Goal: Information Seeking & Learning: Learn about a topic

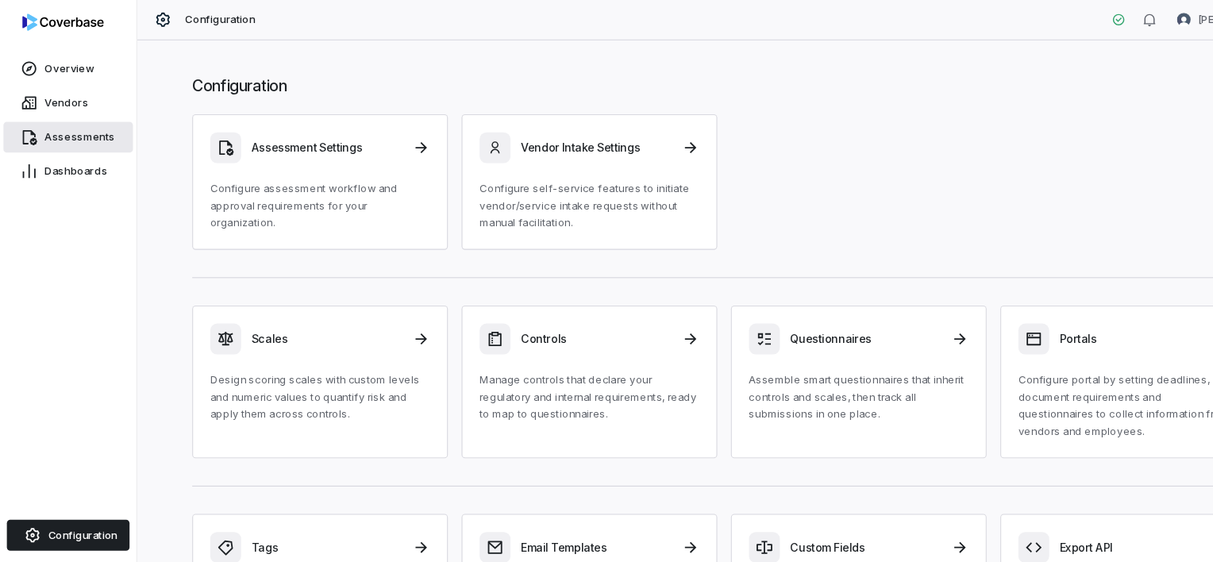
click at [72, 122] on span "Assessments" at bounding box center [73, 127] width 65 height 13
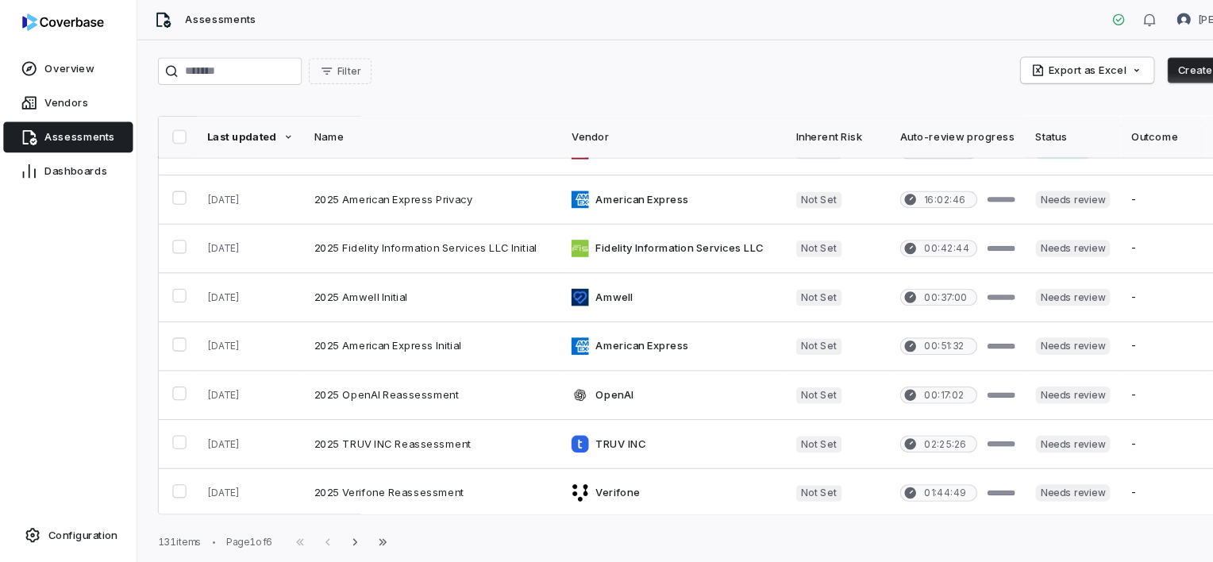
scroll to position [319, 0]
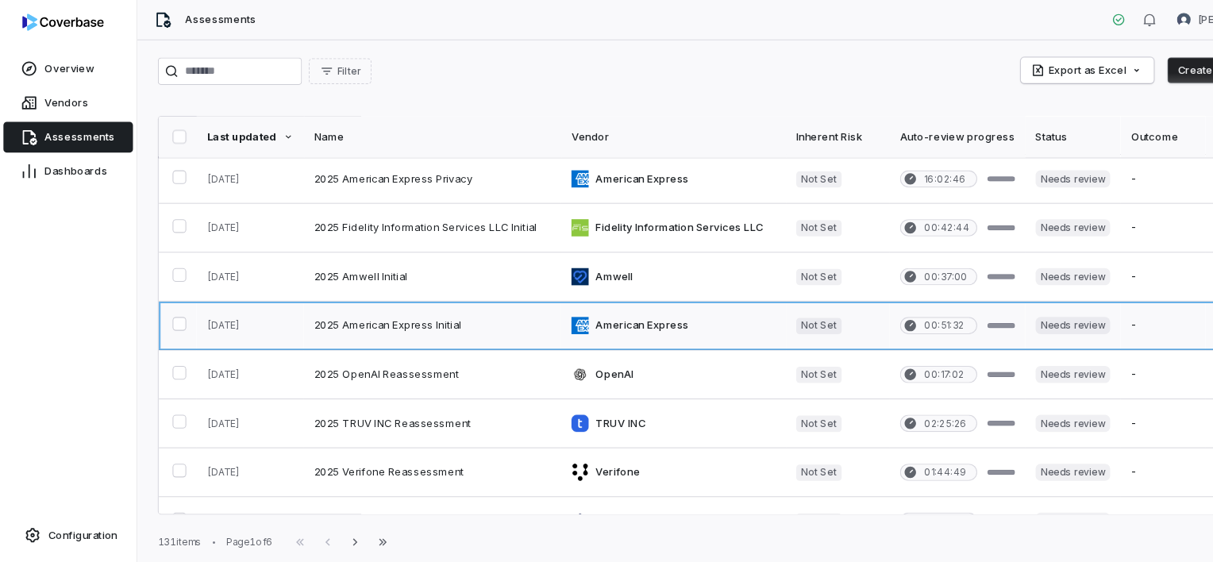
click at [363, 305] on link at bounding box center [400, 301] width 238 height 44
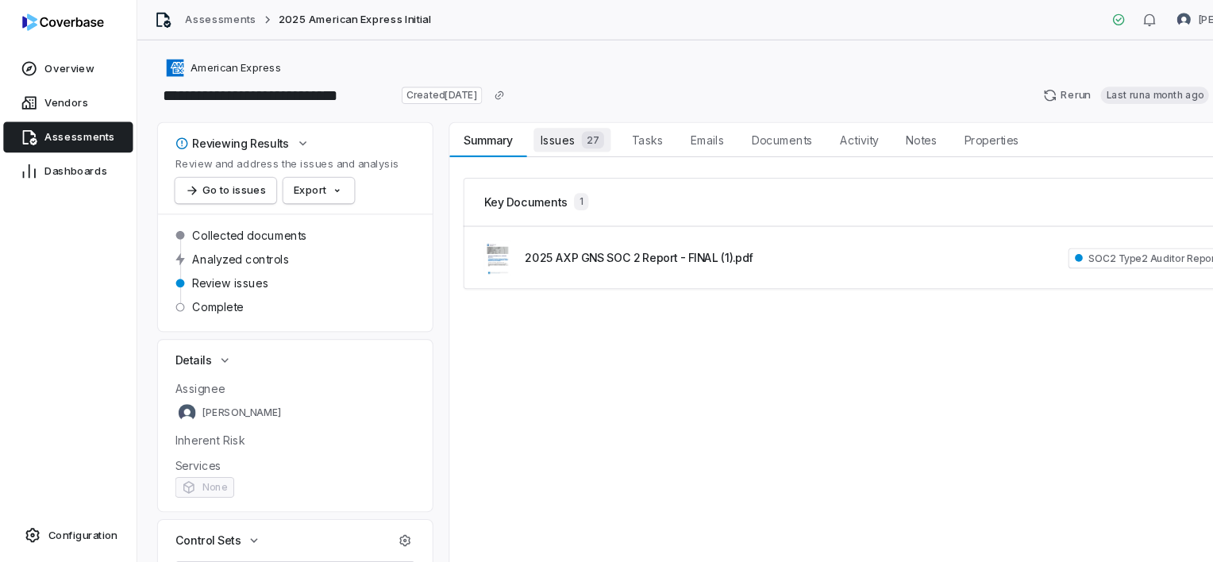
click at [522, 133] on span "Issues 27" at bounding box center [529, 129] width 71 height 22
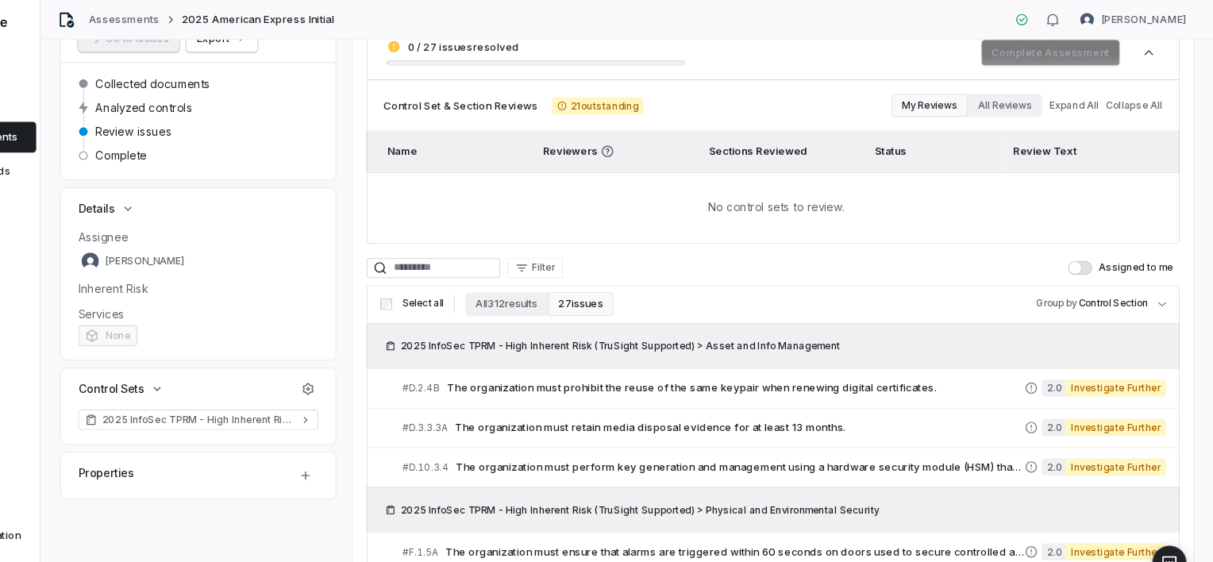
scroll to position [286, 0]
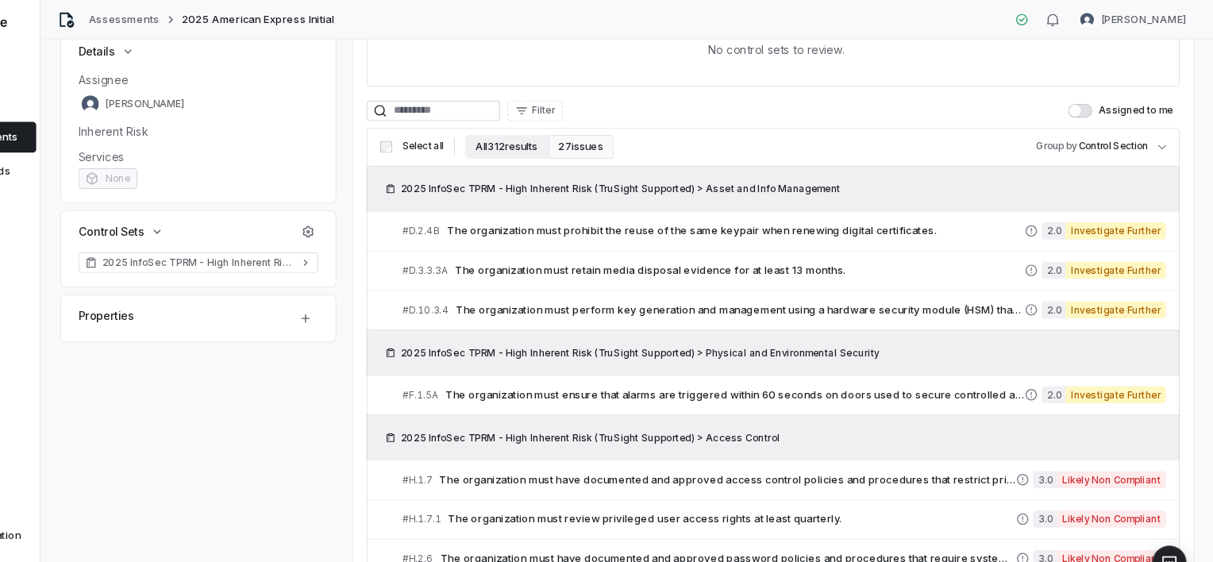
click at [567, 141] on button "All 312 results" at bounding box center [558, 136] width 76 height 22
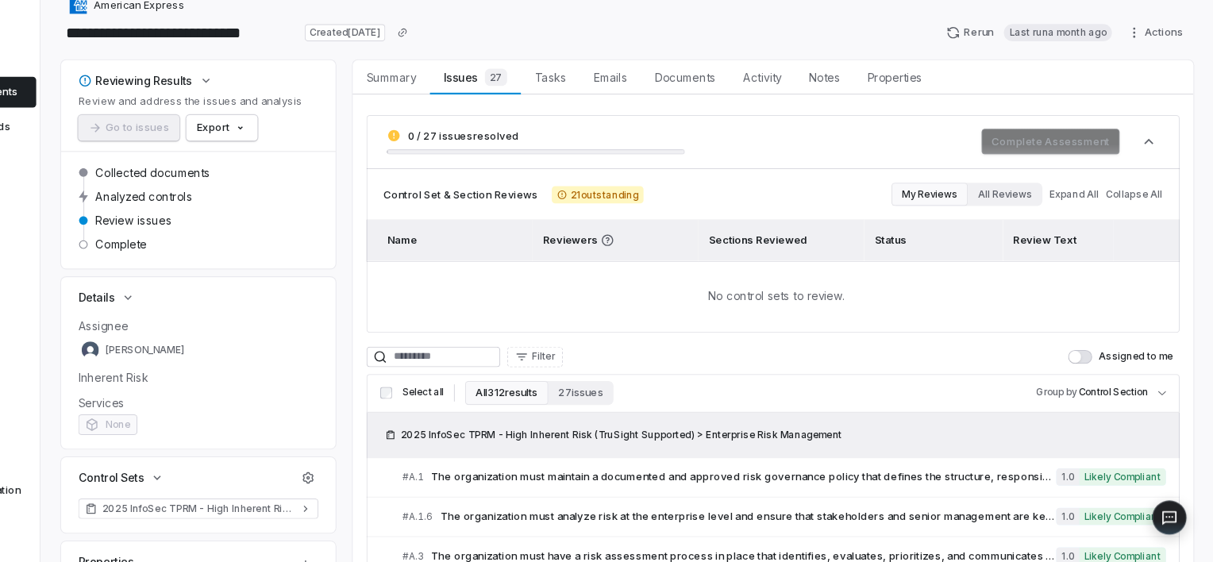
scroll to position [0, 0]
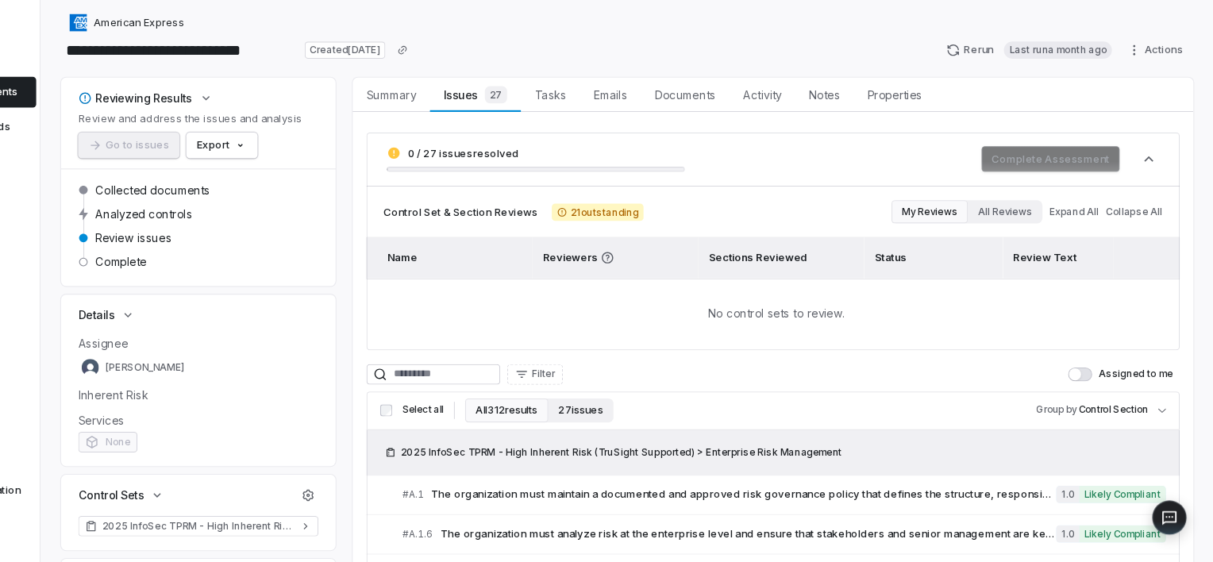
click at [612, 423] on button "27 issues" at bounding box center [627, 421] width 60 height 22
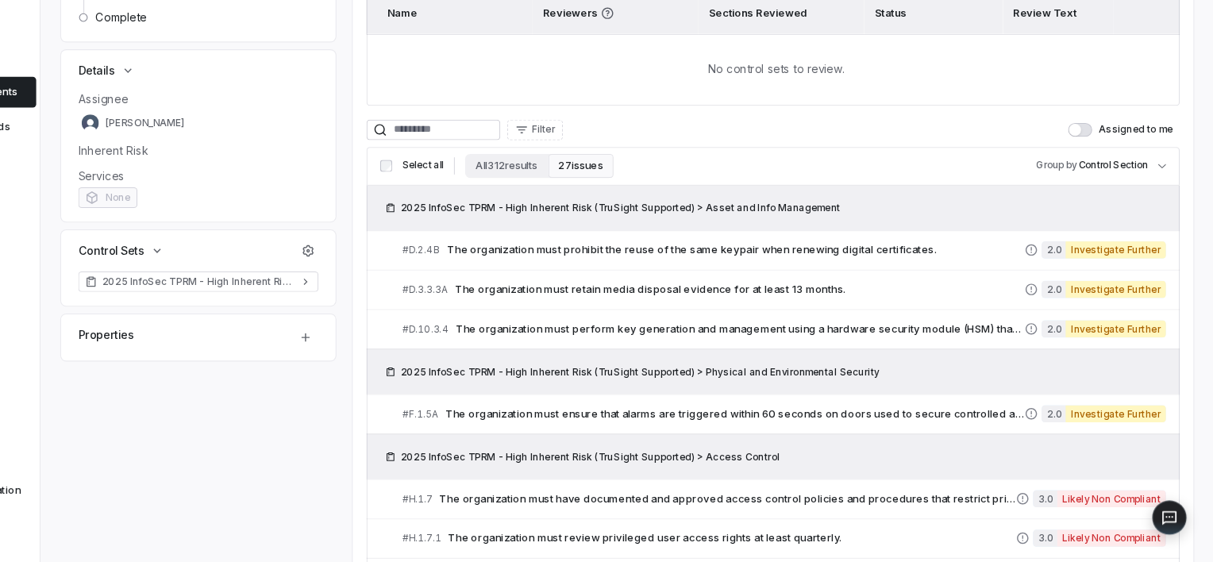
scroll to position [394, 0]
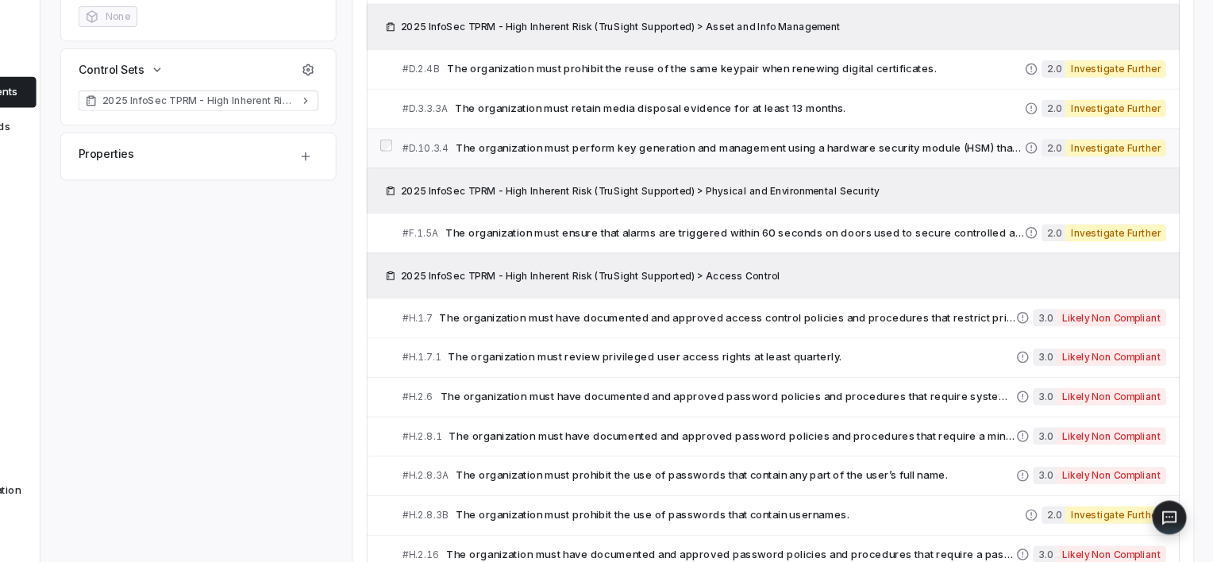
click at [935, 174] on span "The organization must perform key generation and management using a hardware se…" at bounding box center [774, 178] width 526 height 13
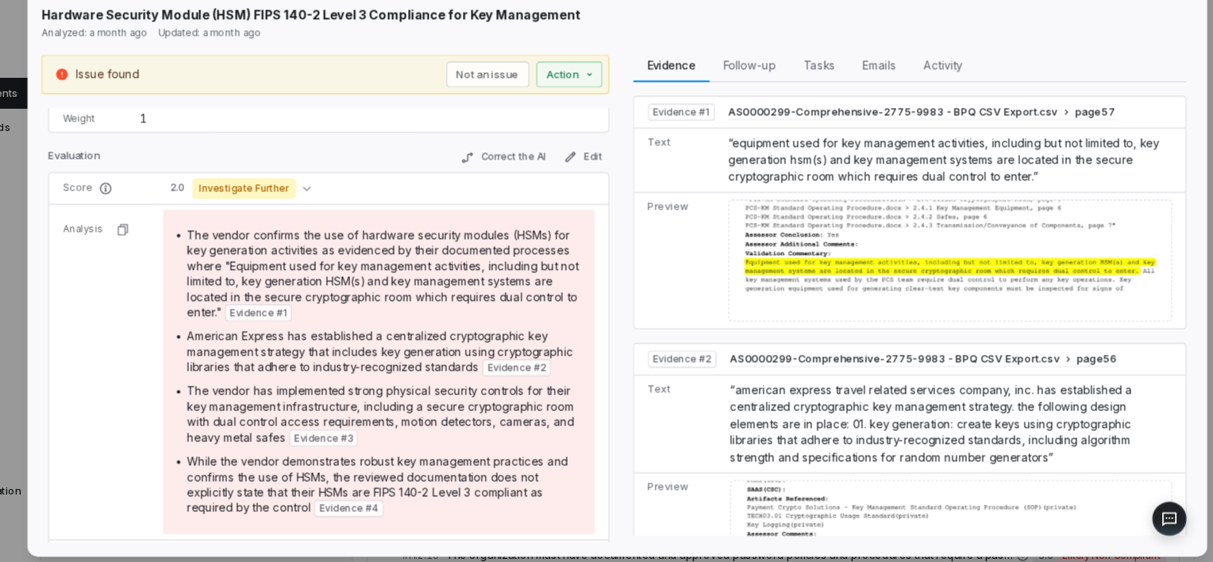
click at [882, 265] on div at bounding box center [969, 281] width 410 height 113
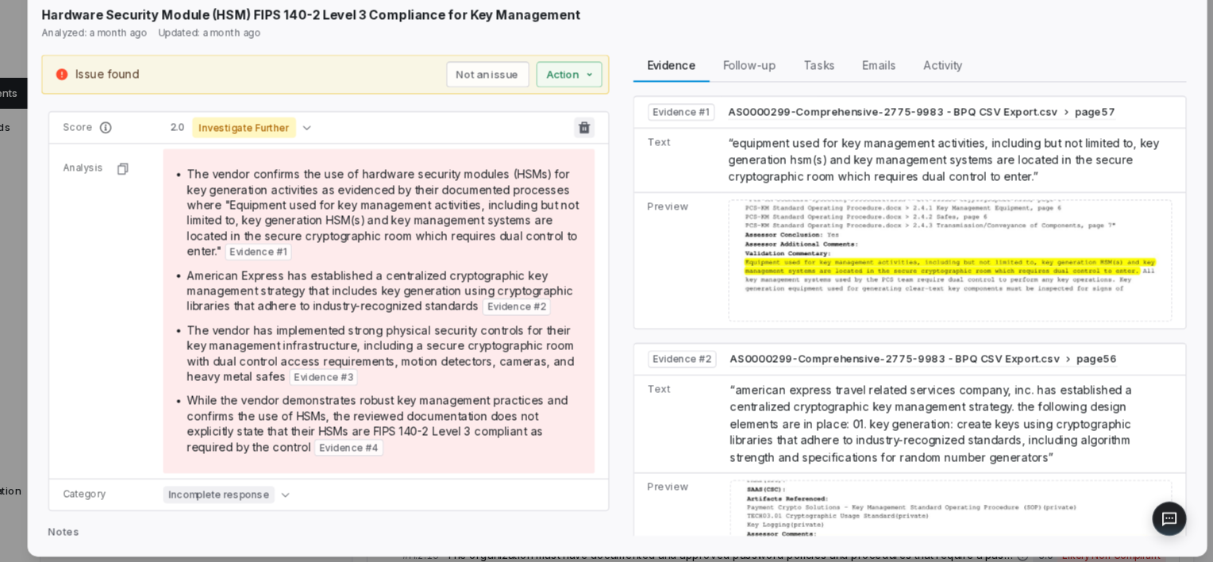
scroll to position [151, 0]
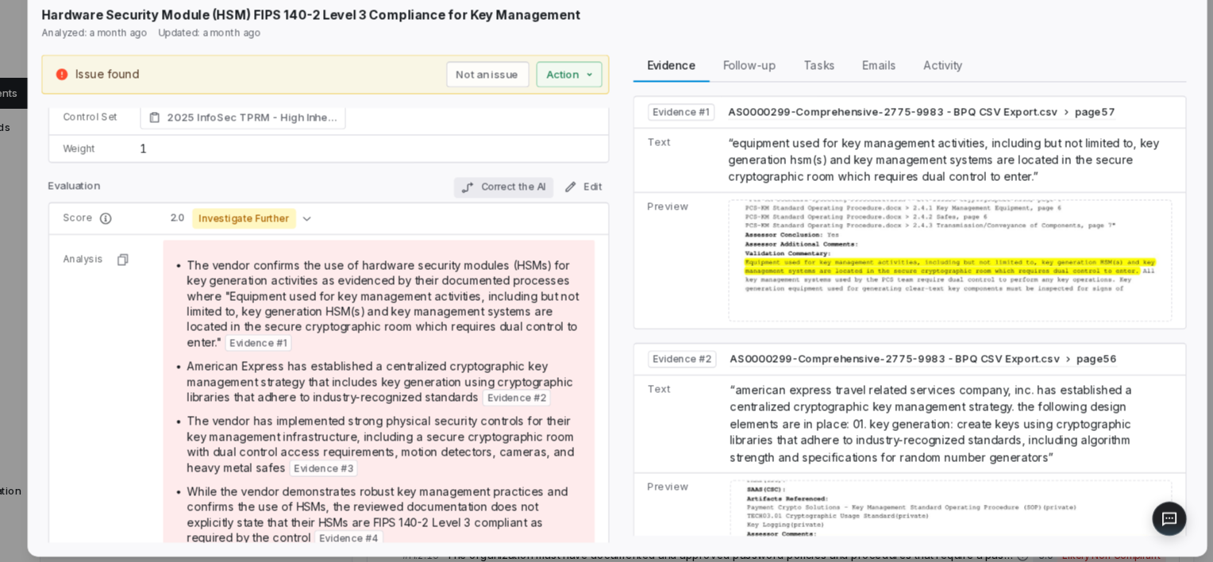
click at [555, 206] on button "Correct the AI" at bounding box center [555, 214] width 92 height 19
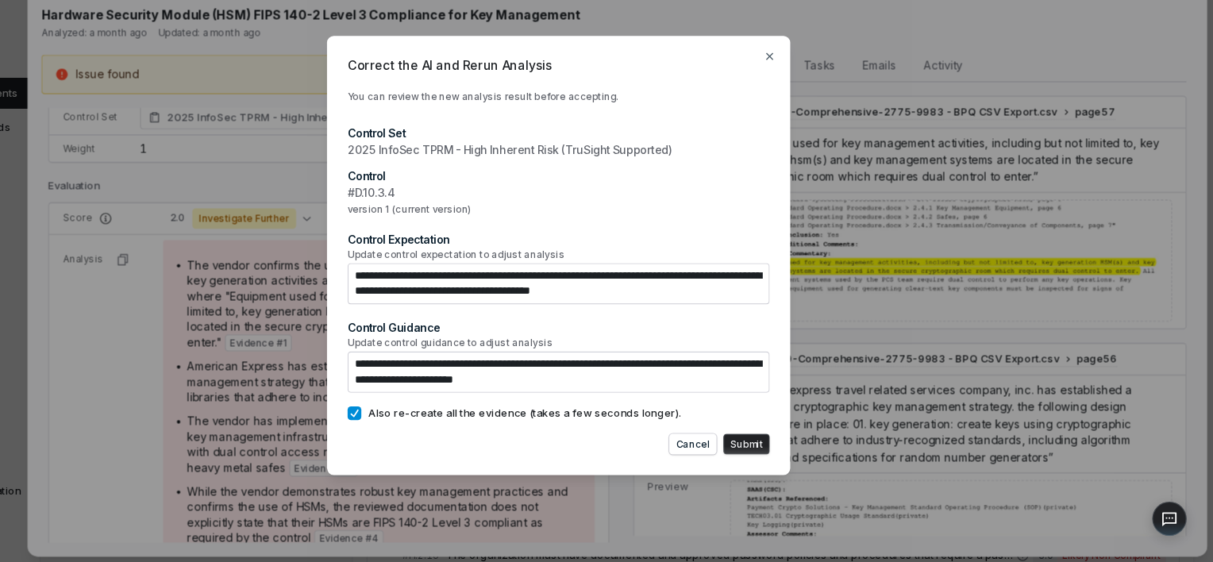
click at [772, 306] on textarea "**********" at bounding box center [606, 303] width 391 height 38
click at [806, 87] on icon "button" at bounding box center [801, 93] width 13 height 13
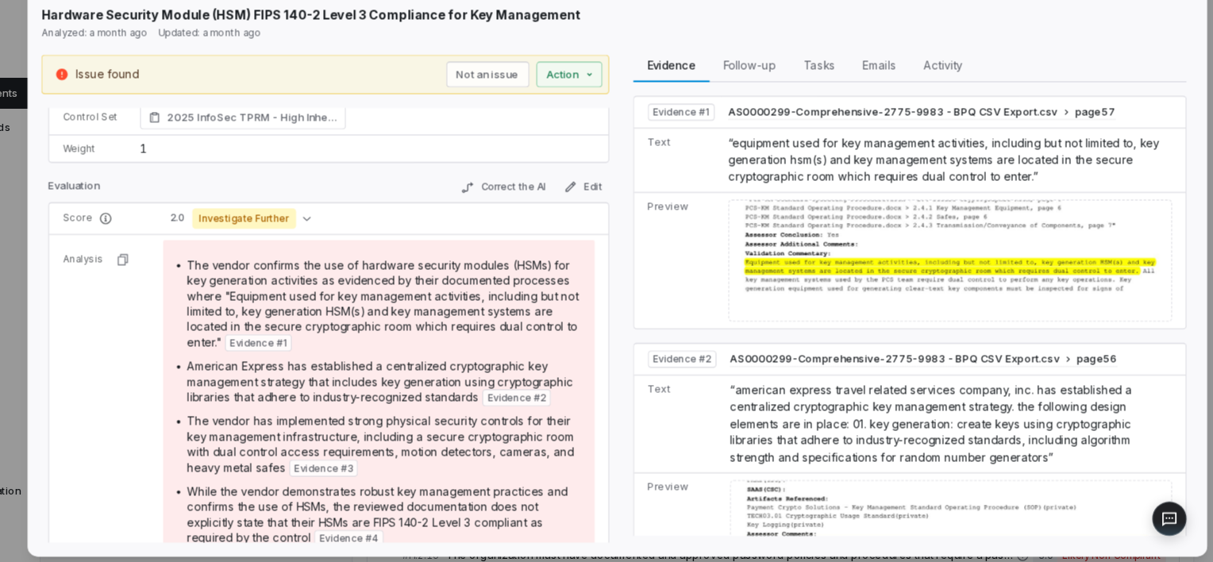
scroll to position [0, 0]
click at [1193, 63] on div "# D.10.3.4 Result 3 of 25 Close Hardware Security Module (HSM) FIPS 140-2 Level…" at bounding box center [661, 280] width 1092 height 549
click at [87, 82] on div "# D.10.3.4 Result 3 of 25 Close Hardware Security Module (HSM) FIPS 140-2 Level…" at bounding box center [606, 281] width 1213 height 562
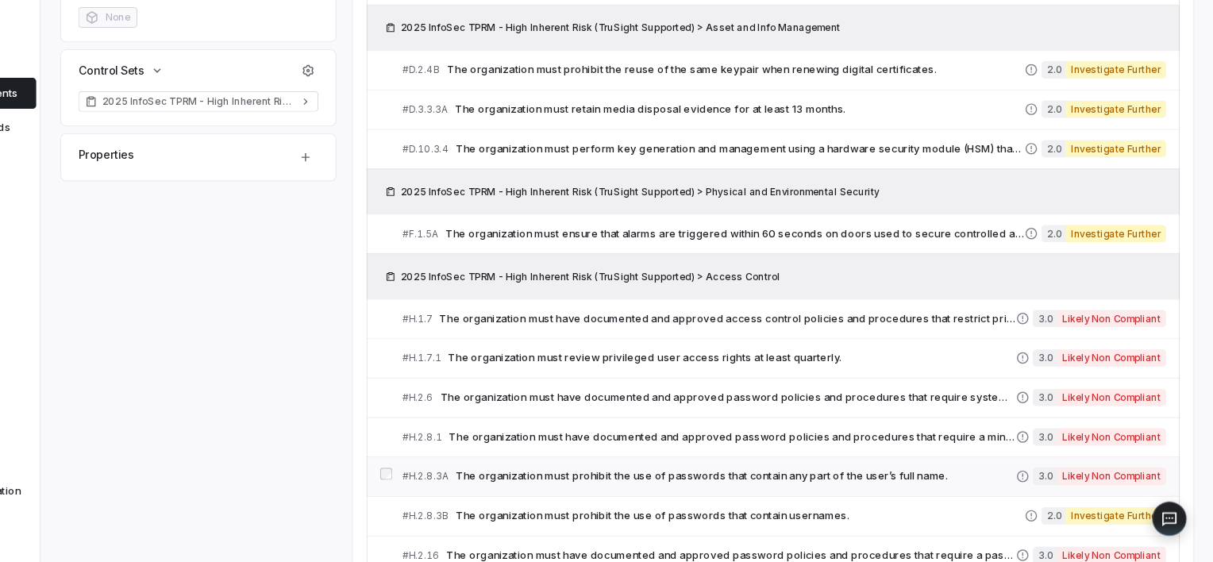
click at [811, 487] on div "# H.2.8.3A The organization must prohibit the use of passwords that contain any…" at bounding box center [746, 482] width 568 height 17
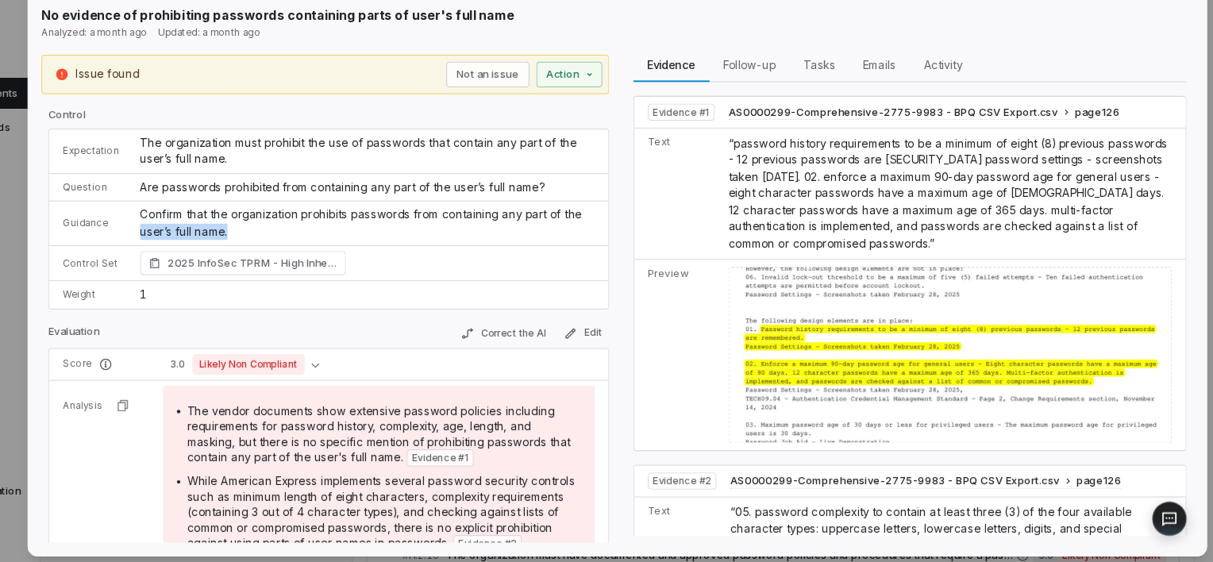
drag, startPoint x: 214, startPoint y: 254, endPoint x: 303, endPoint y: 254, distance: 88.9
click at [303, 254] on p "Confirm that the organization prohibits passwords from containing any part of t…" at bounding box center [429, 247] width 421 height 31
drag, startPoint x: 303, startPoint y: 254, endPoint x: 363, endPoint y: 244, distance: 60.4
click at [363, 244] on p "Confirm that the organization prohibits passwords from containing any part of t…" at bounding box center [429, 247] width 421 height 31
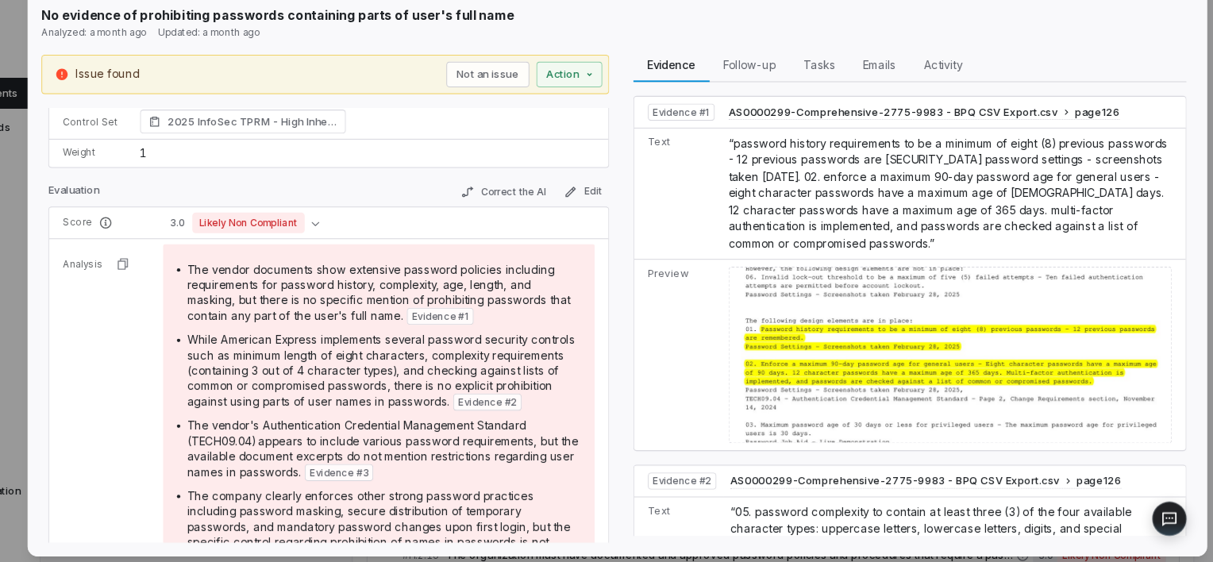
scroll to position [114, 0]
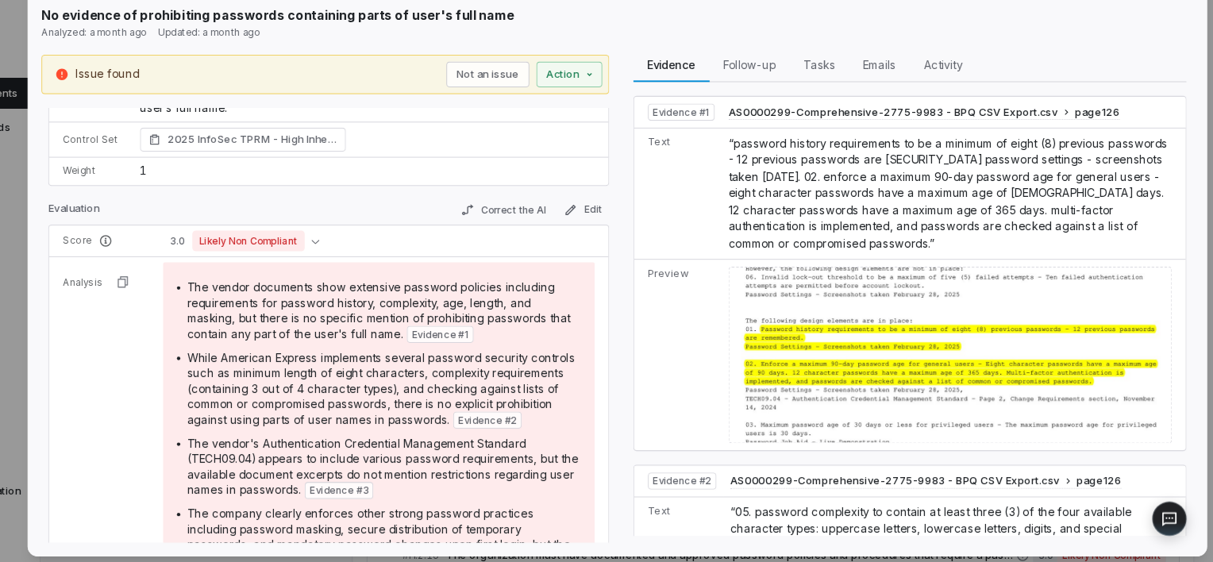
click at [89, 177] on div "# H.2.8.3A Result 9 of 25 Close No evidence of prohibiting passwords containing…" at bounding box center [606, 281] width 1213 height 562
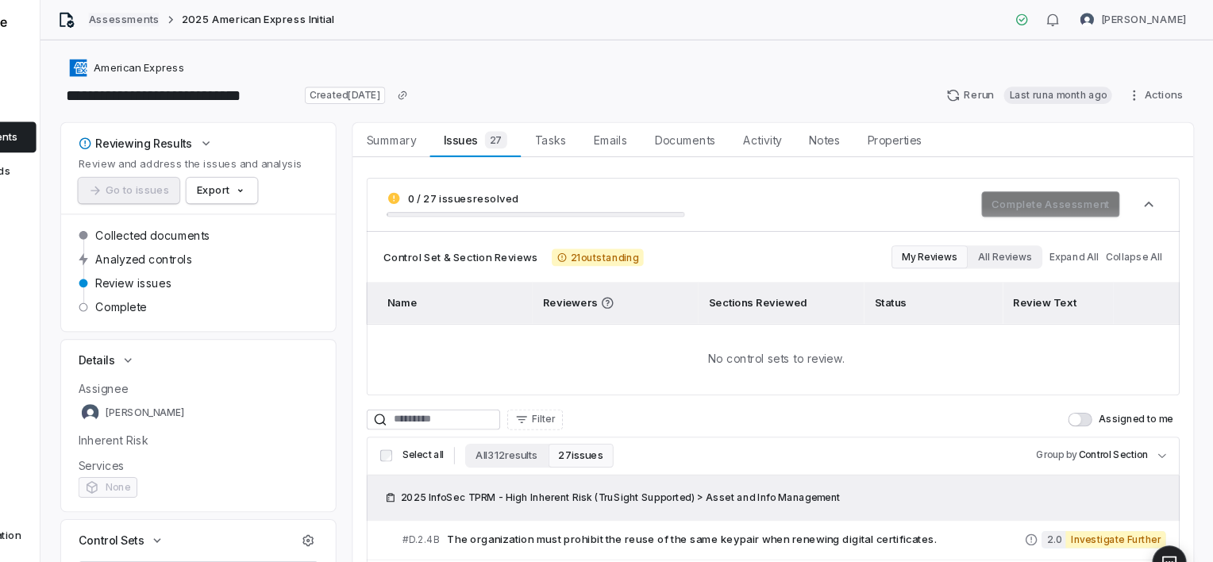
click at [199, 18] on link "Assessments" at bounding box center [203, 18] width 65 height 13
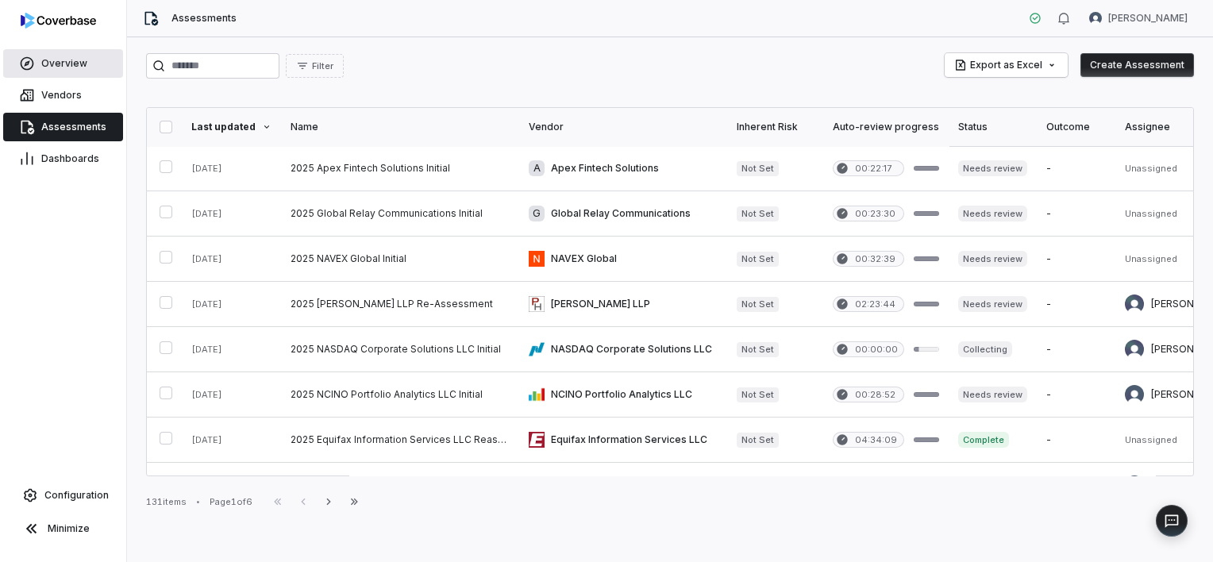
click at [71, 65] on span "Overview" at bounding box center [64, 63] width 46 height 13
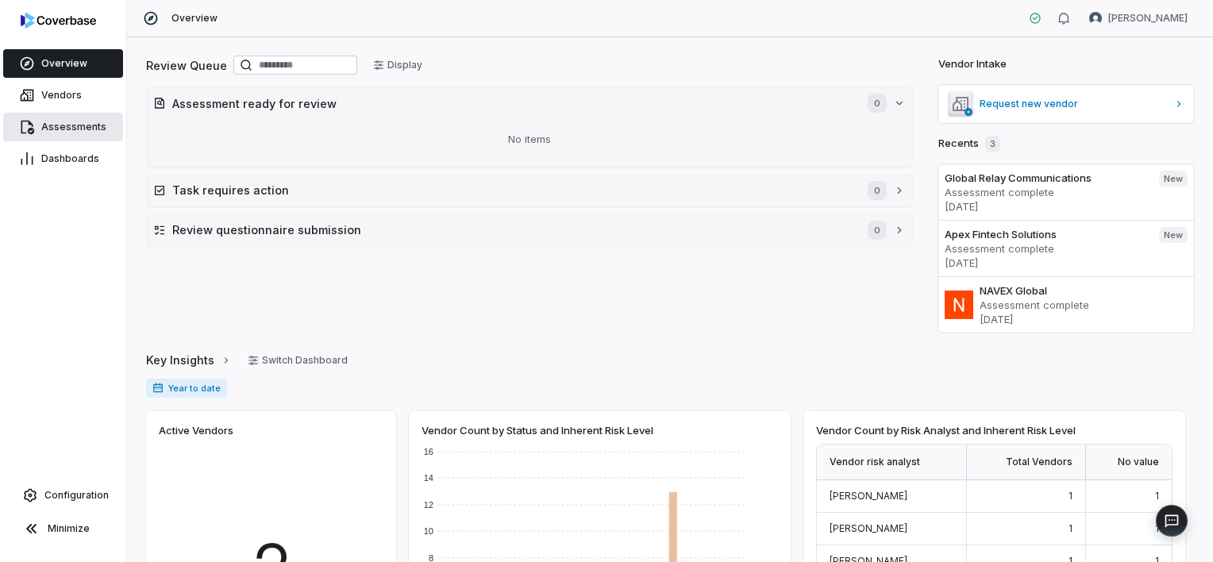
click at [79, 126] on span "Assessments" at bounding box center [73, 127] width 65 height 13
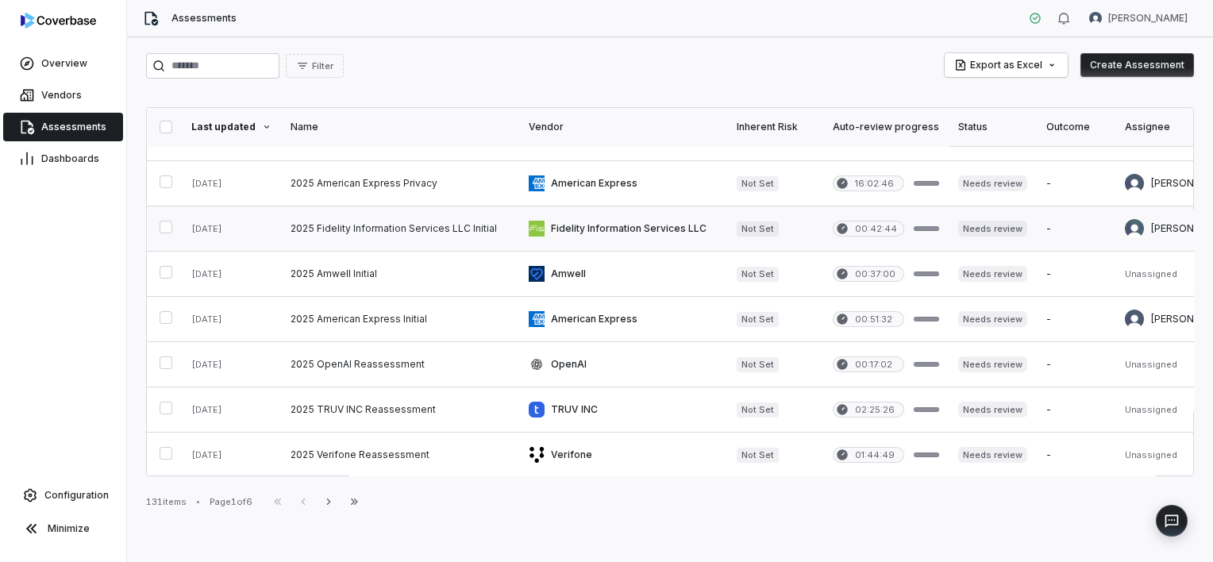
scroll to position [301, 0]
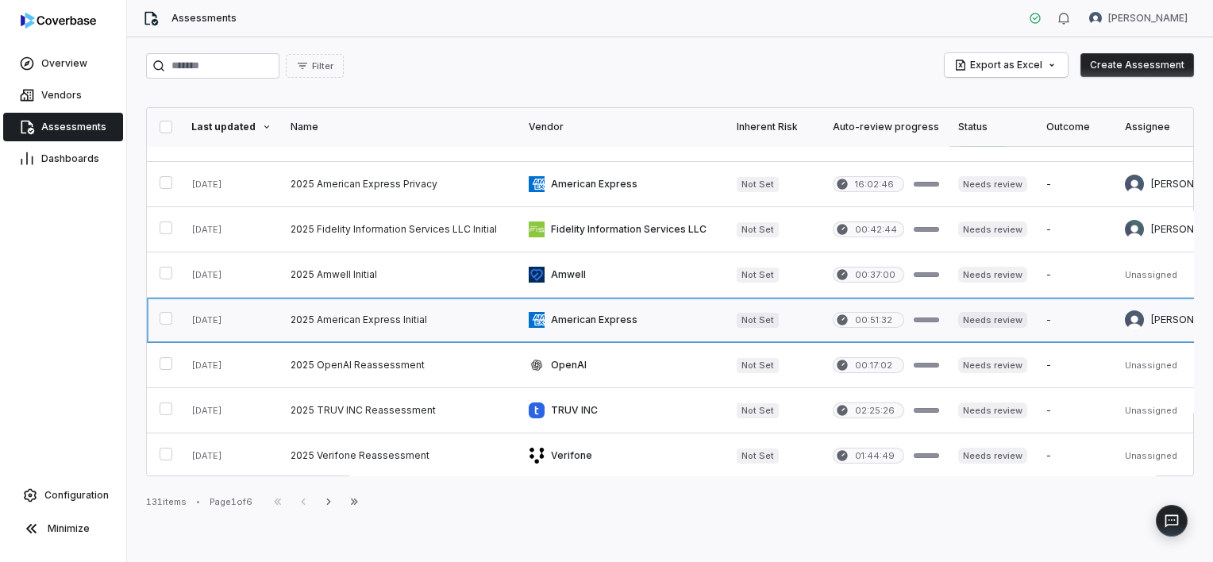
click at [373, 326] on link at bounding box center [400, 320] width 238 height 44
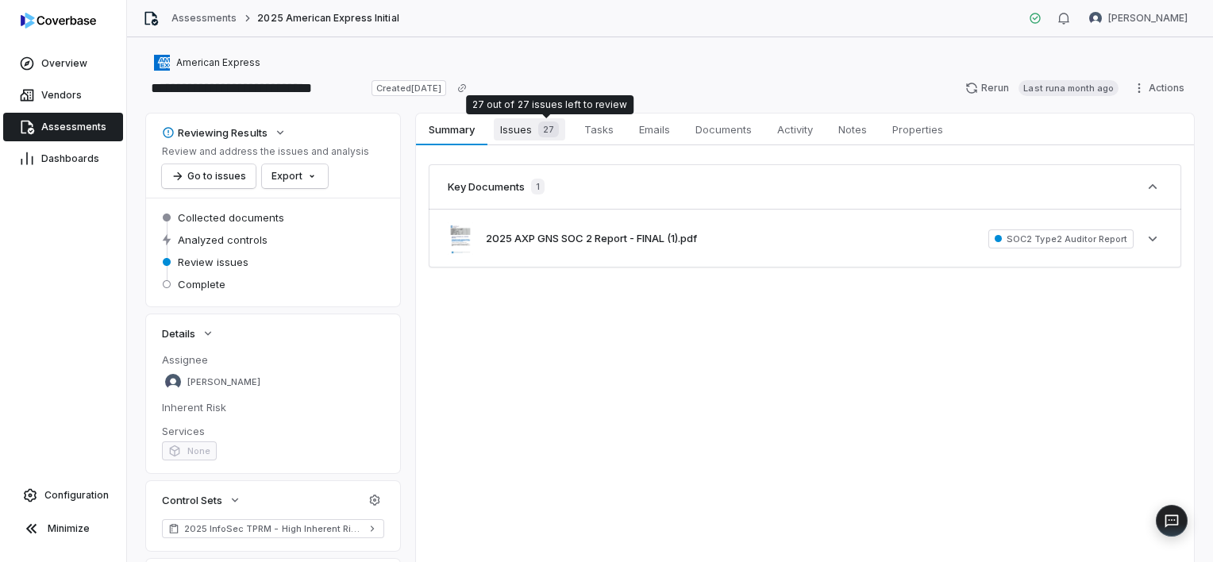
click at [535, 132] on div "27" at bounding box center [545, 129] width 27 height 16
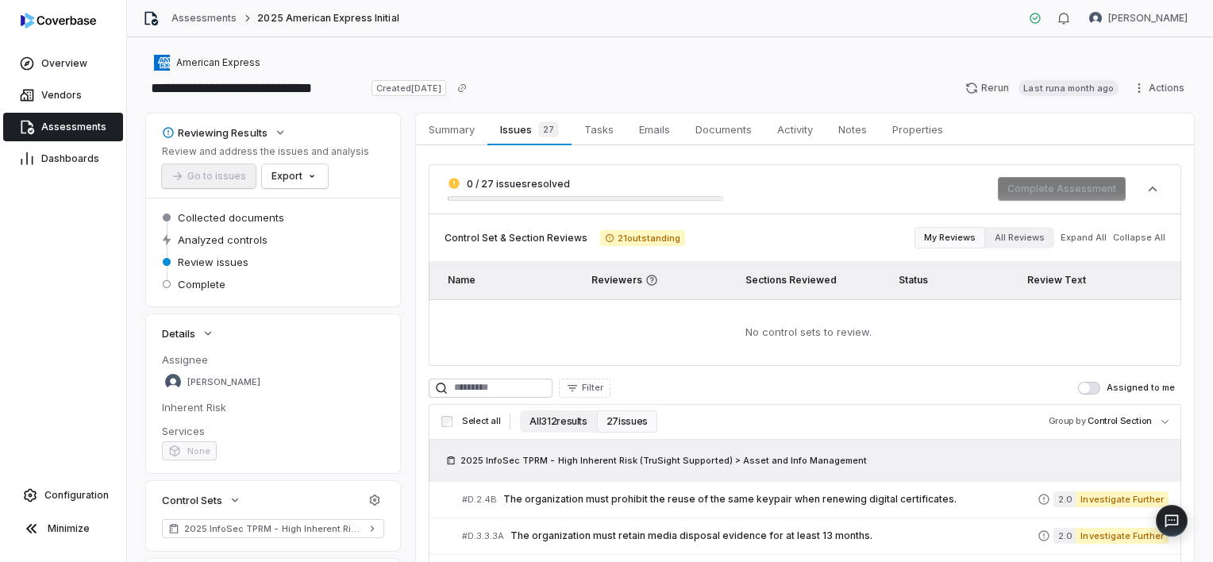
click at [559, 414] on button "All 312 results" at bounding box center [558, 421] width 76 height 22
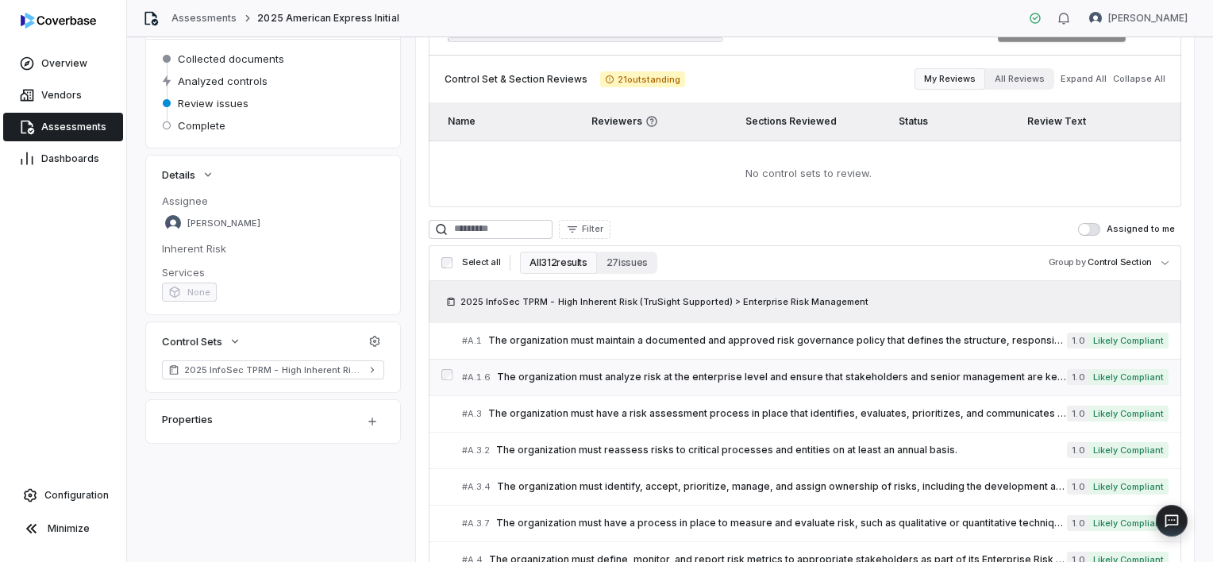
scroll to position [161, 0]
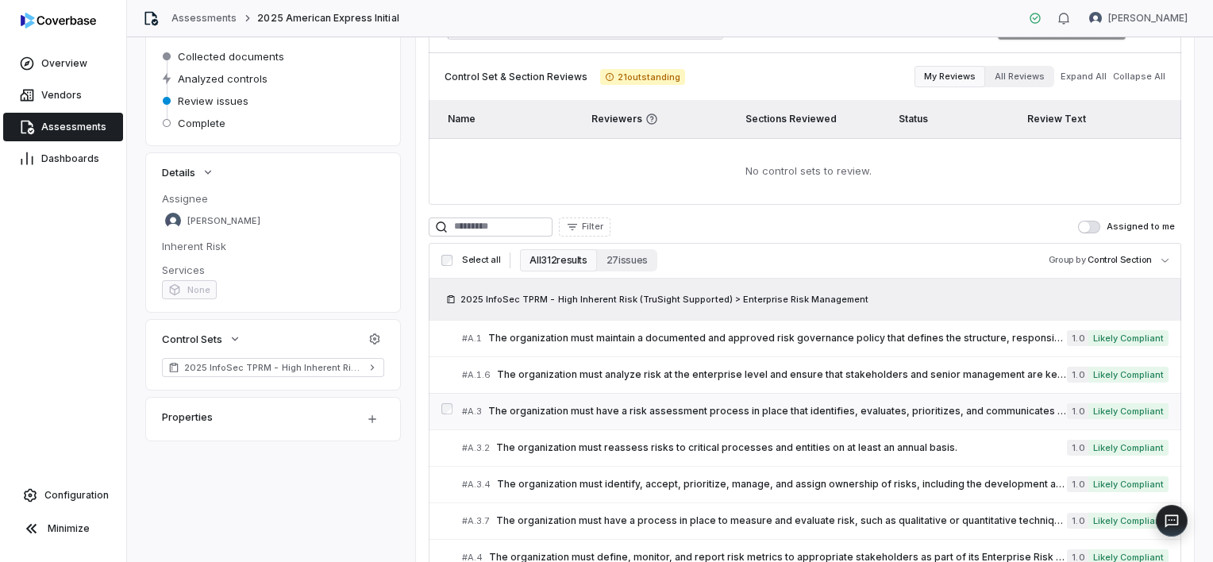
click at [962, 412] on span "The organization must have a risk assessment process in place that identifies, …" at bounding box center [777, 411] width 579 height 13
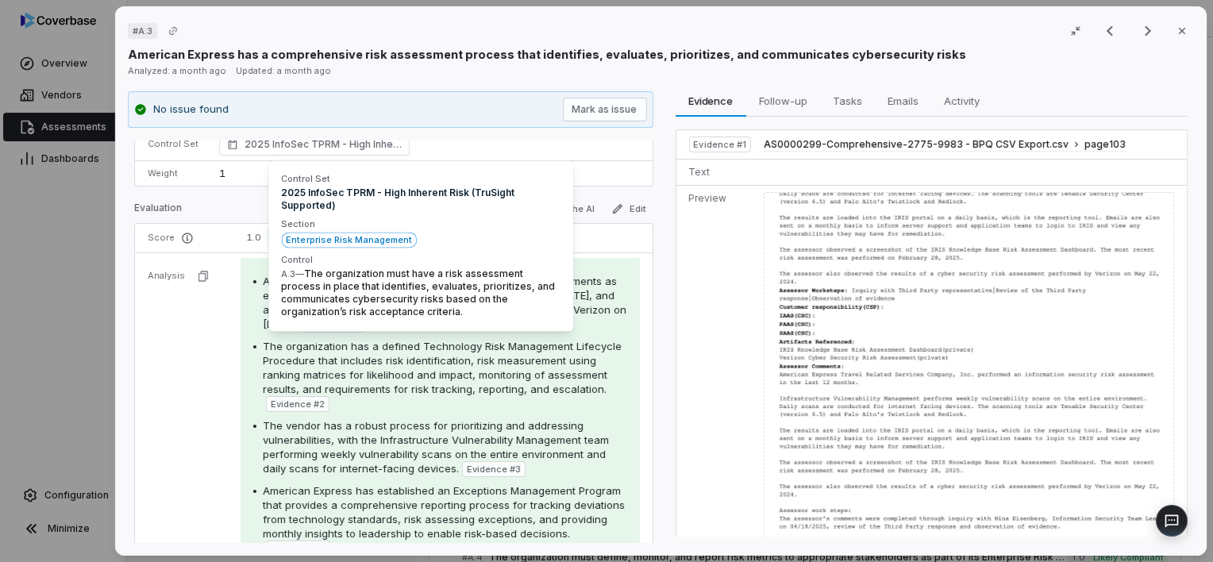
scroll to position [185, 0]
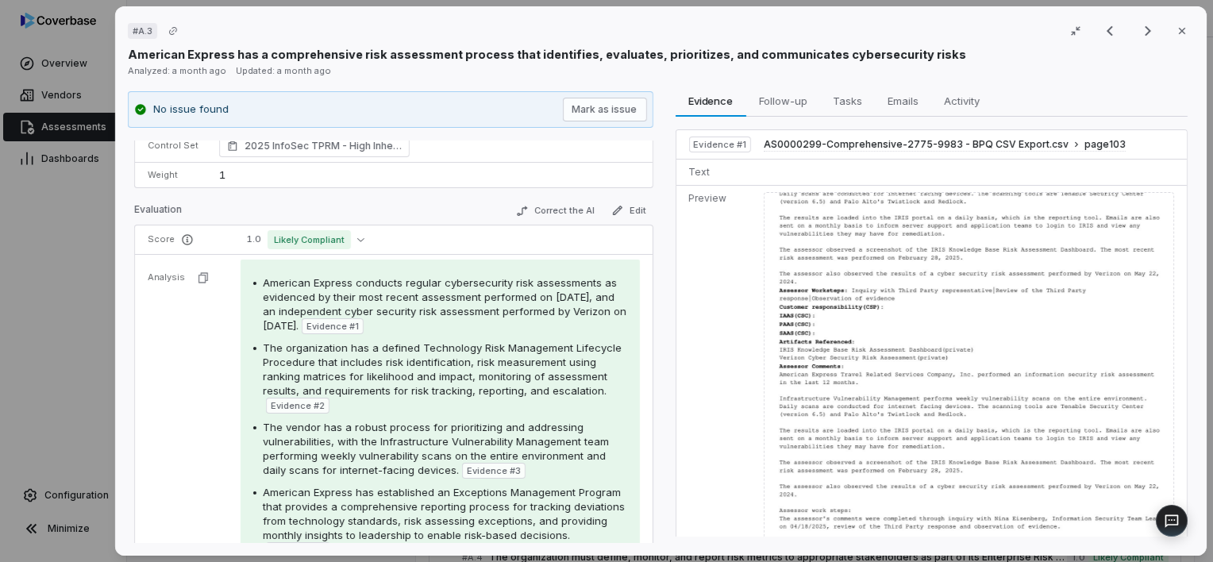
click at [183, 322] on tr "Analysis American Express conducts regular cybersecurity risk assessments as ev…" at bounding box center [394, 442] width 518 height 376
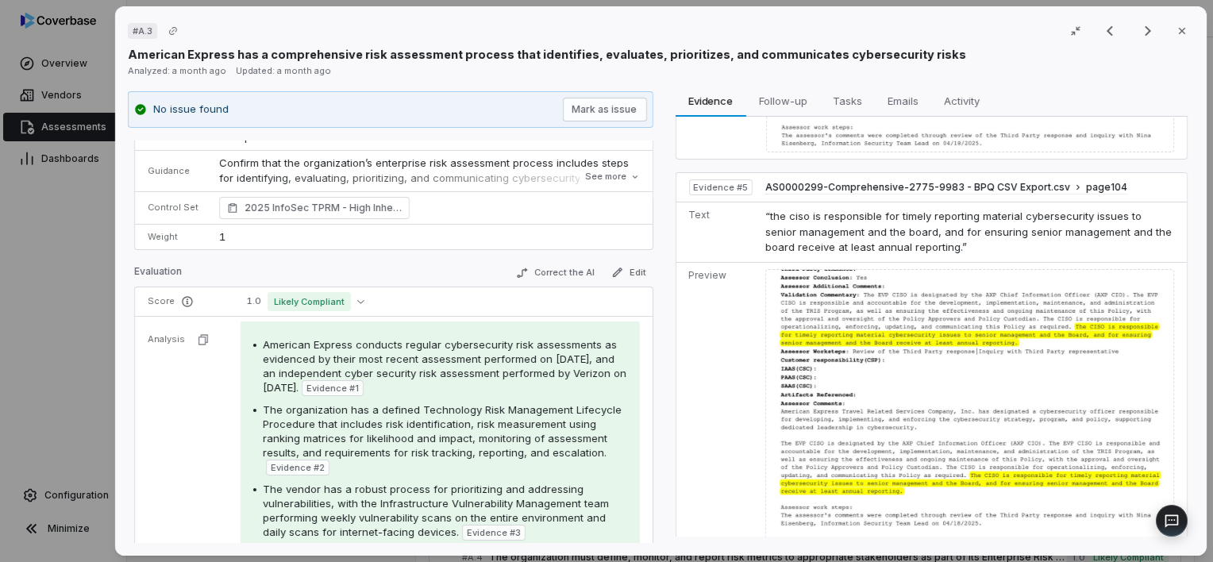
scroll to position [117, 0]
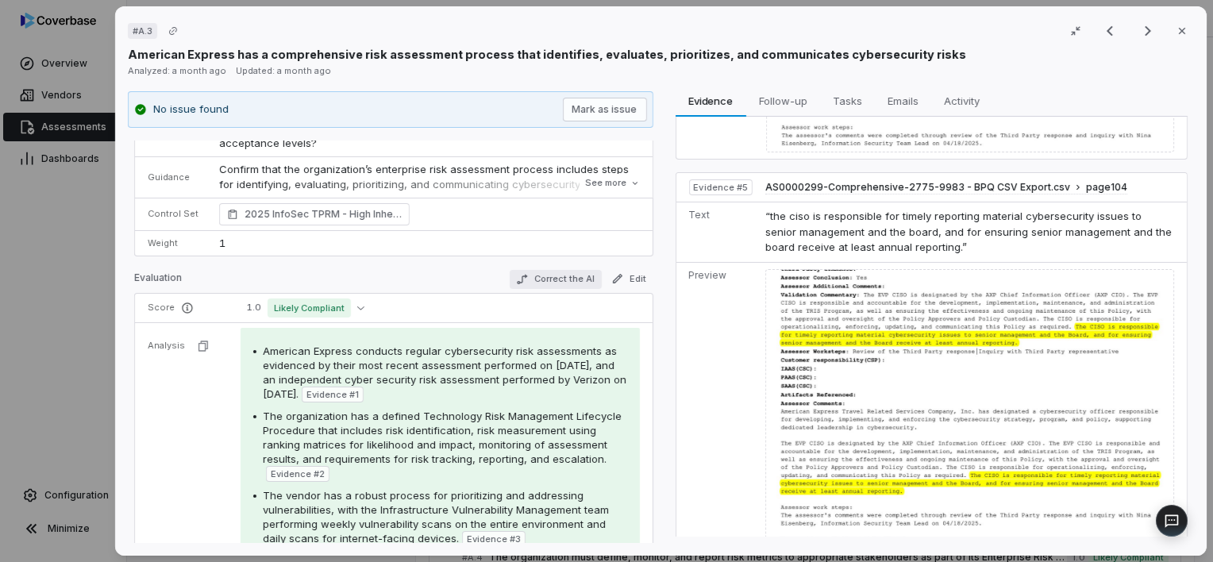
click at [546, 280] on button "Correct the AI" at bounding box center [555, 279] width 92 height 19
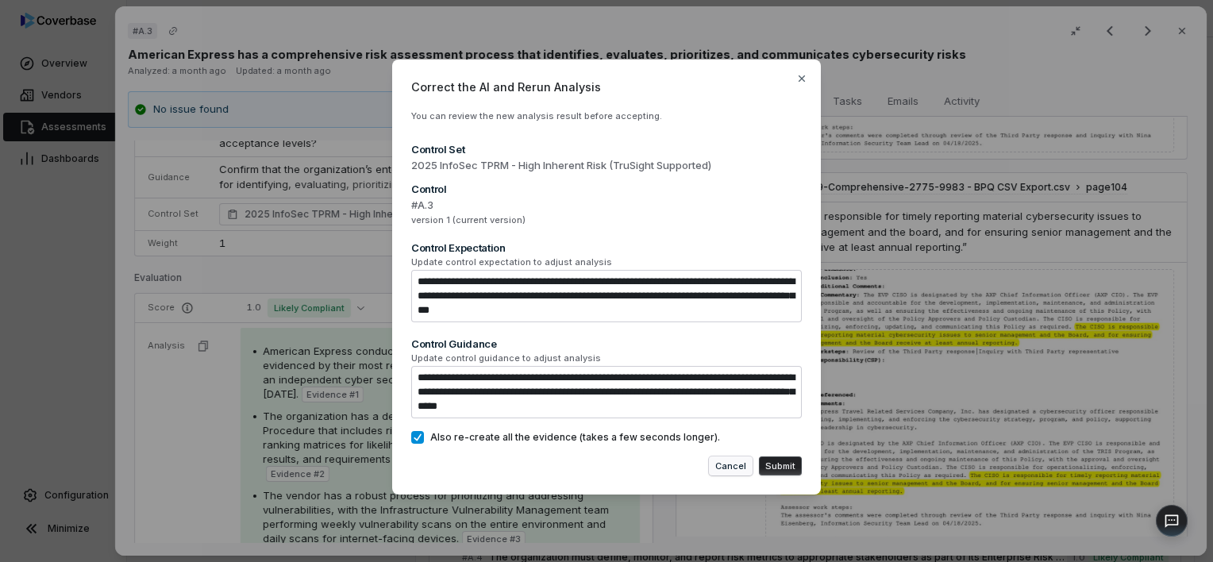
click at [730, 461] on button "Cancel" at bounding box center [731, 465] width 44 height 19
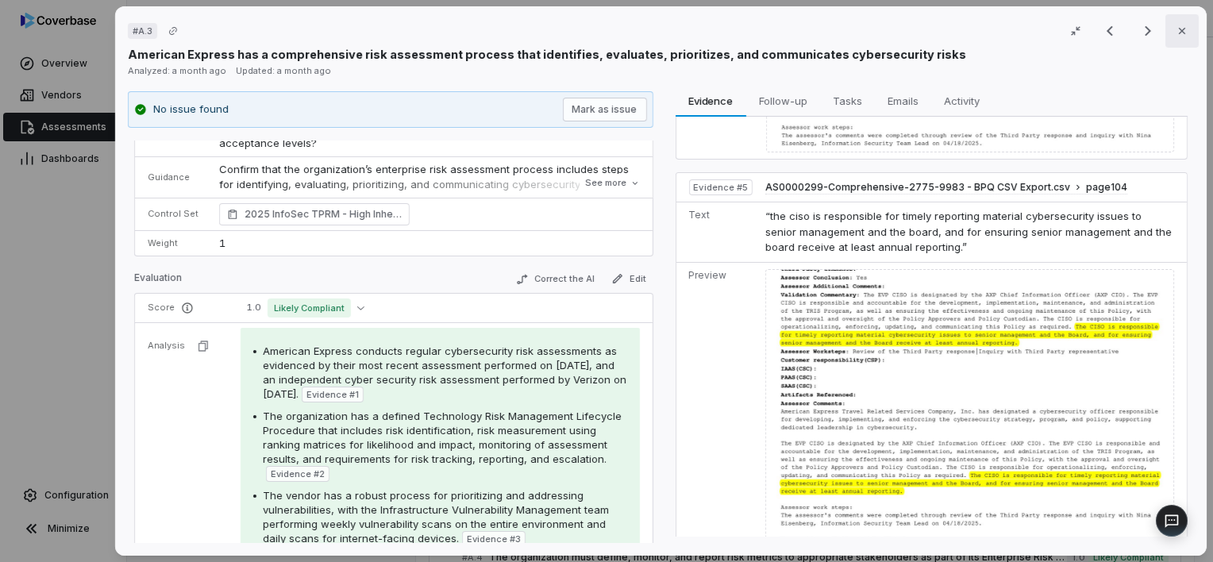
click at [1178, 37] on icon "button" at bounding box center [1182, 31] width 13 height 13
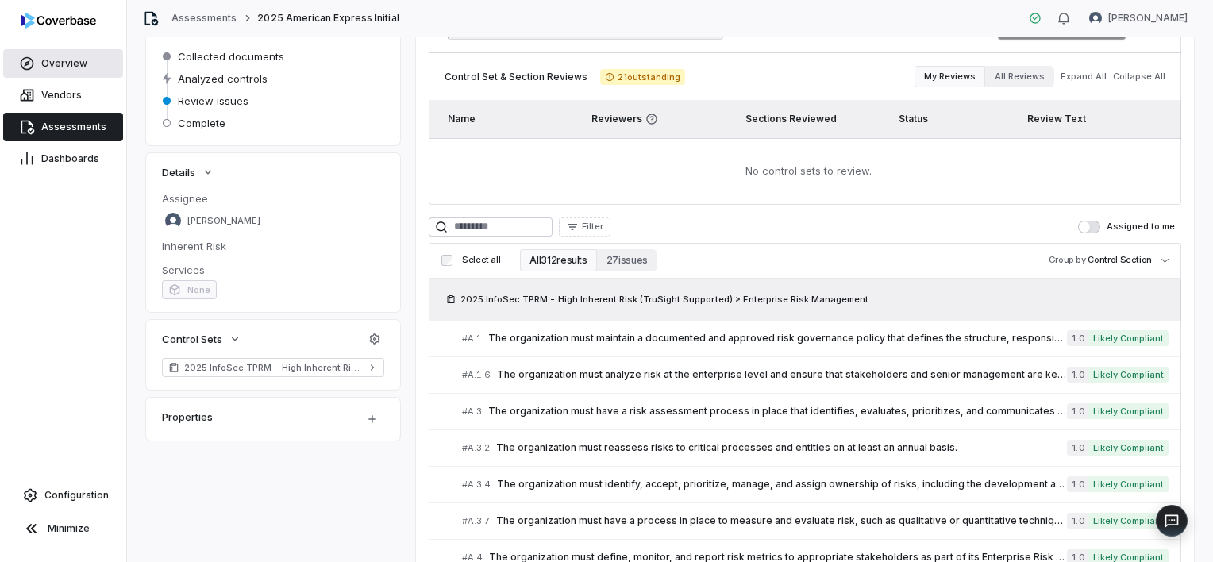
click at [67, 66] on span "Overview" at bounding box center [64, 63] width 46 height 13
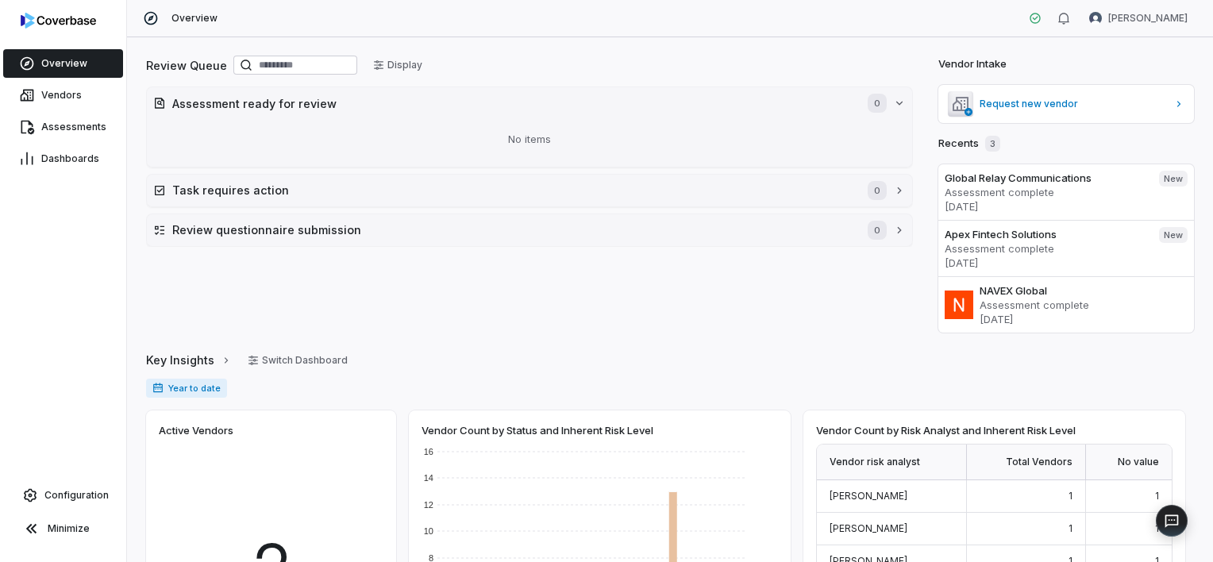
click at [808, 279] on div "Review Queue Display Assessment ready for review 0 No items Task requires actio…" at bounding box center [529, 192] width 767 height 279
click at [75, 135] on link "Assessments" at bounding box center [63, 127] width 120 height 29
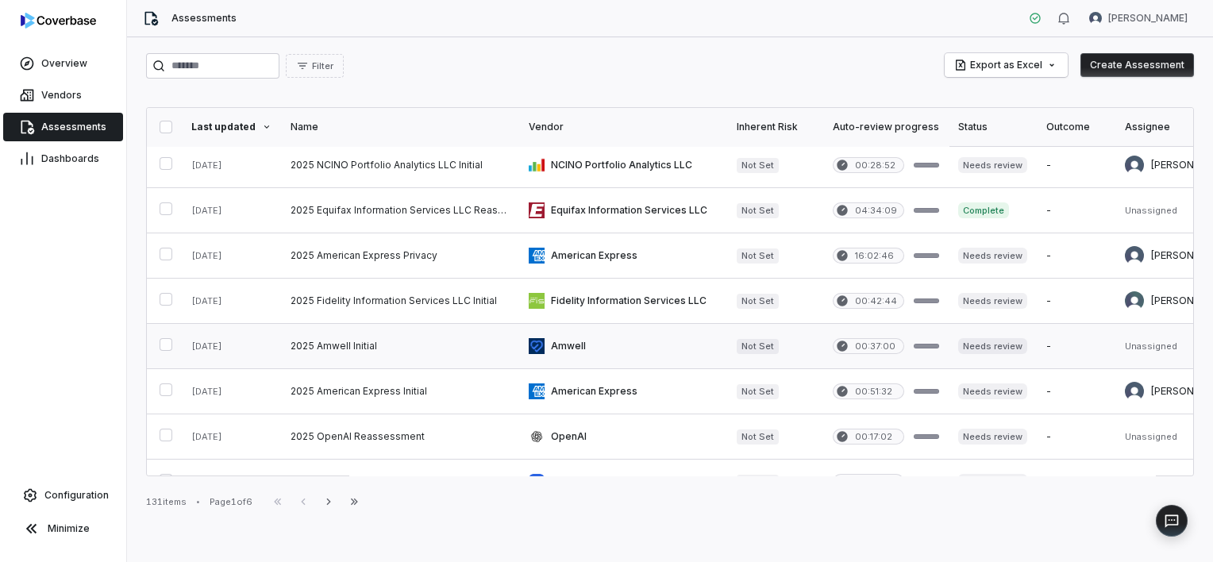
scroll to position [229, 0]
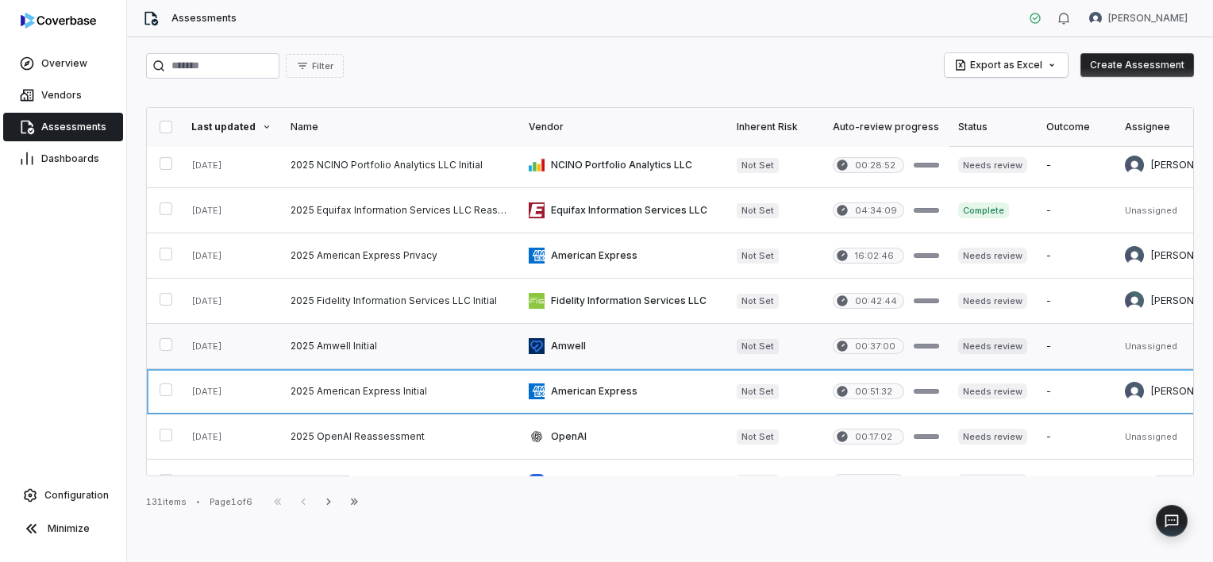
click at [383, 393] on link at bounding box center [400, 391] width 238 height 44
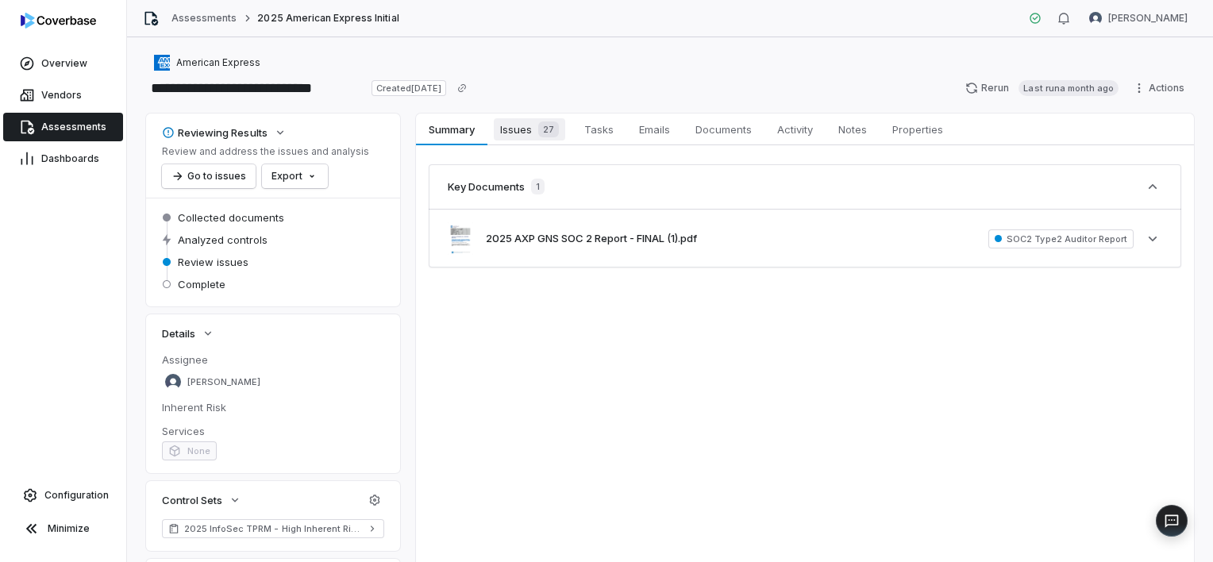
click at [529, 129] on span "Issues 27" at bounding box center [529, 129] width 71 height 22
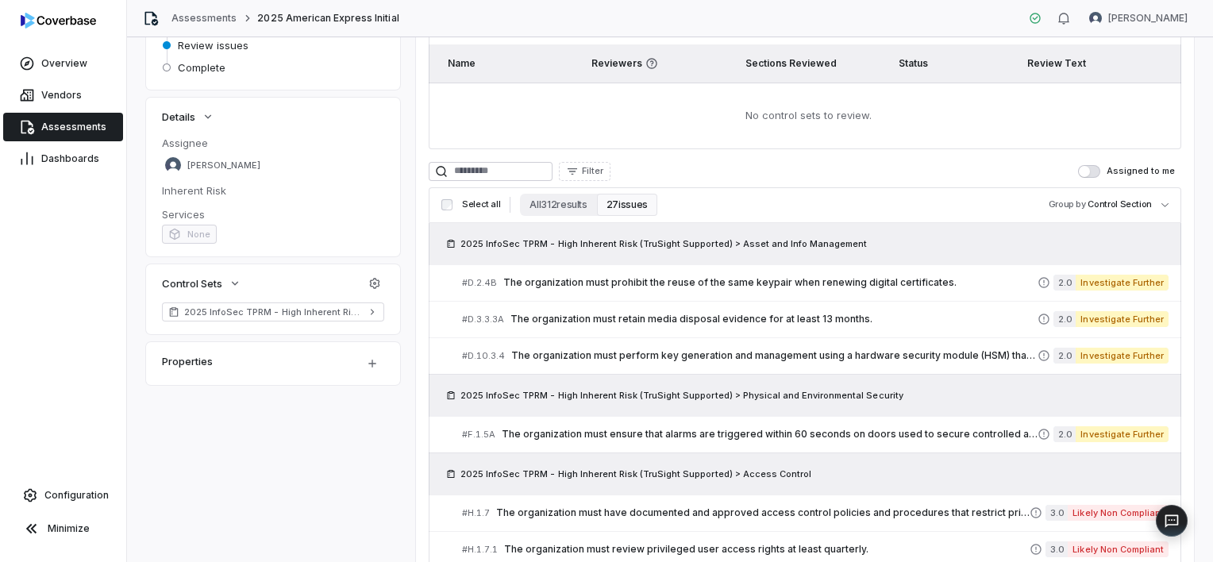
scroll to position [233, 0]
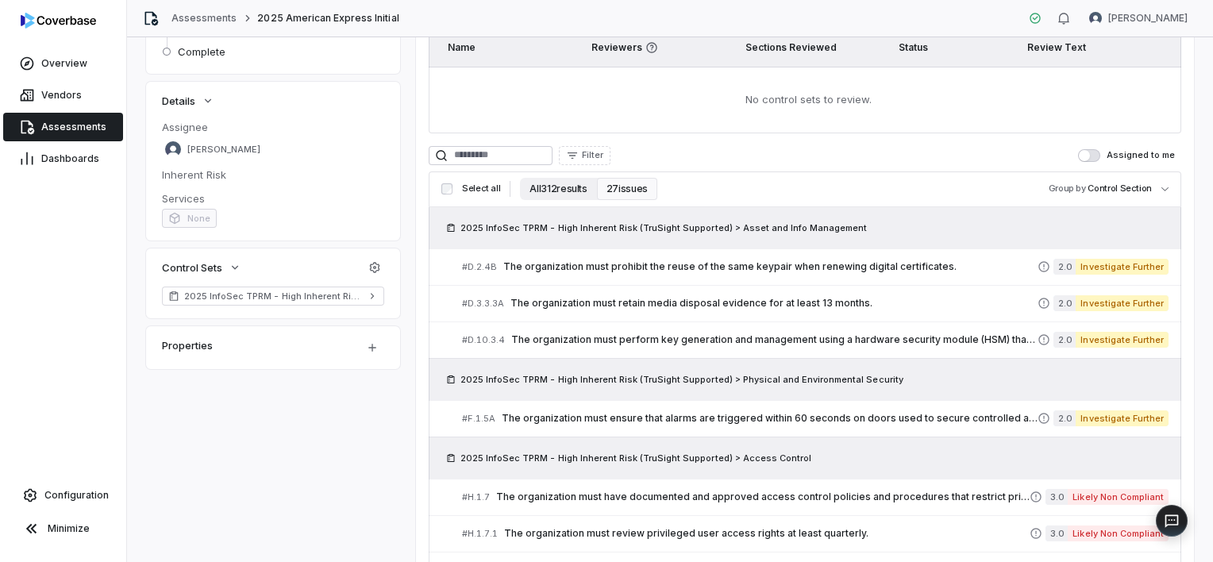
click at [555, 183] on button "All 312 results" at bounding box center [558, 189] width 76 height 22
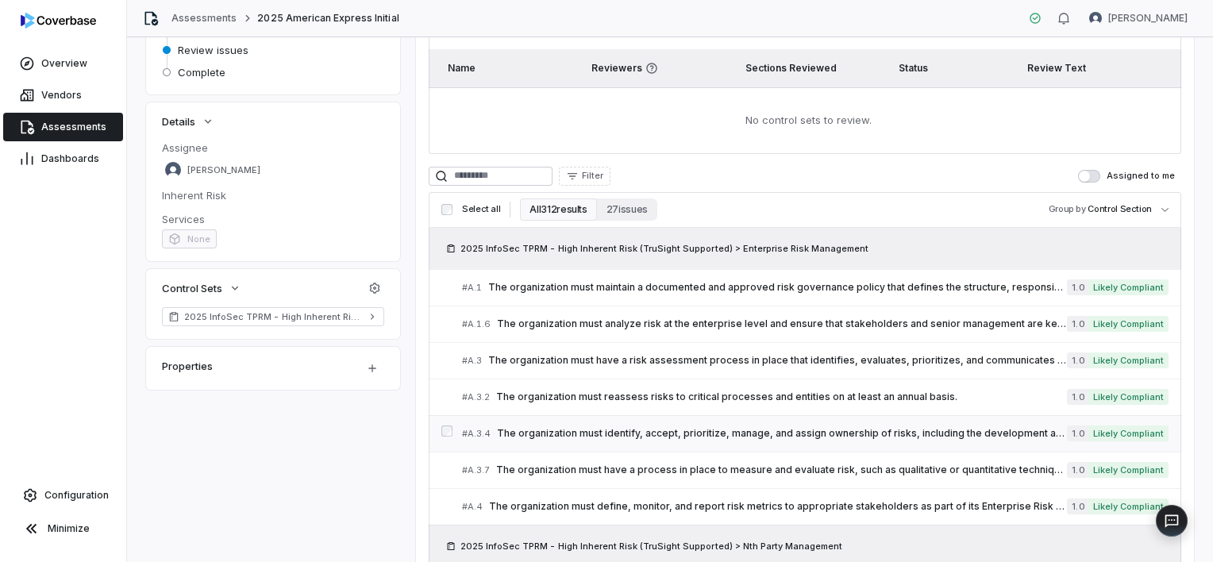
scroll to position [209, 0]
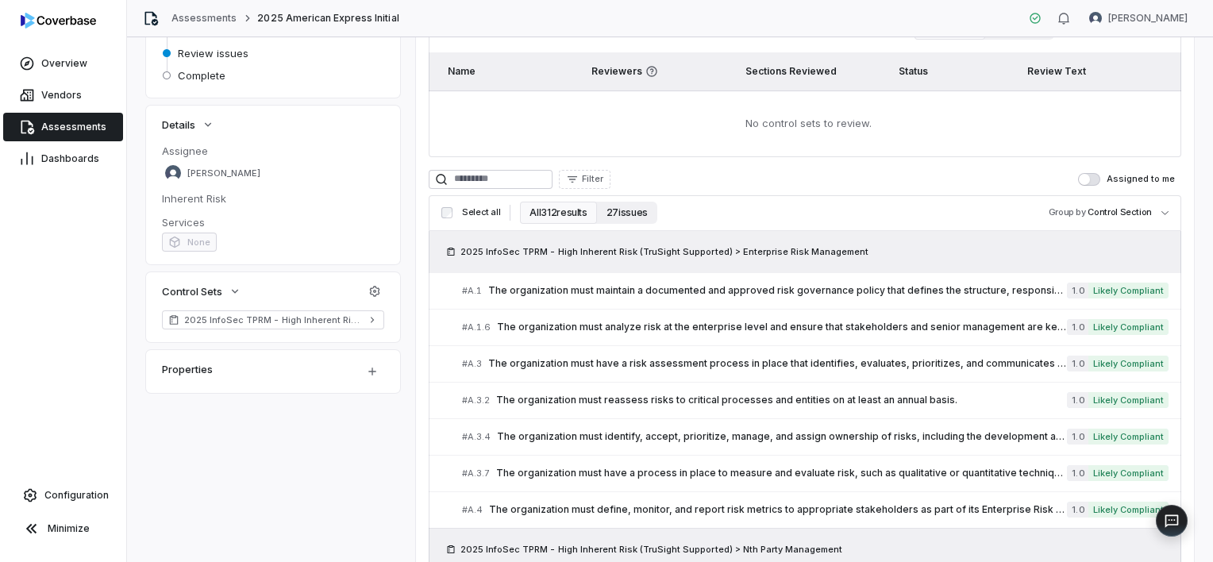
click at [634, 208] on button "27 issues" at bounding box center [627, 213] width 60 height 22
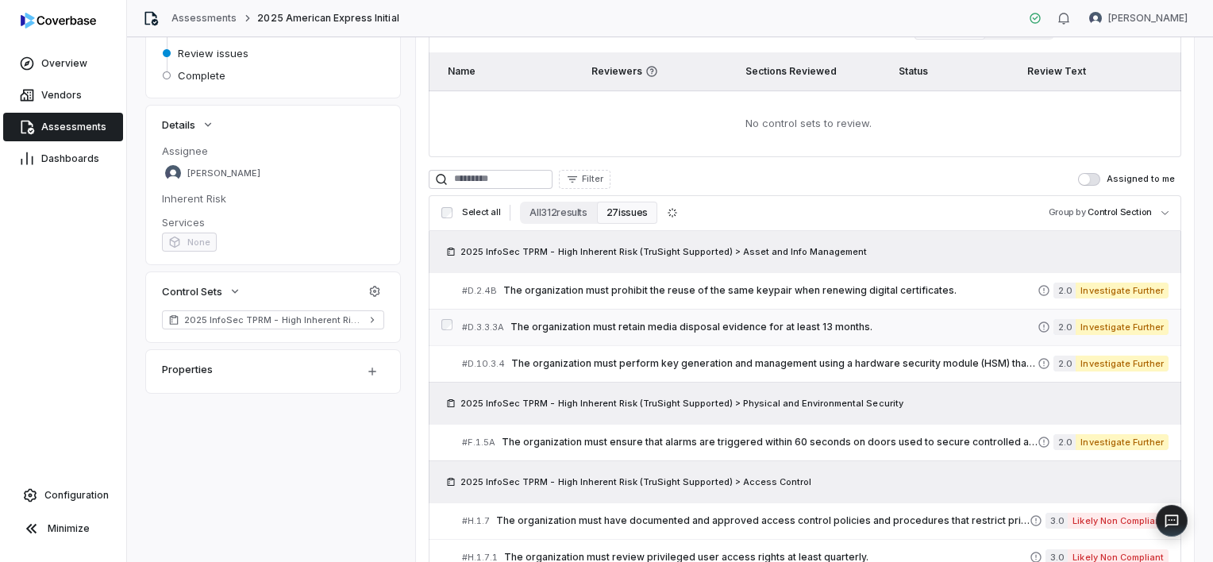
click at [635, 325] on span "The organization must retain media disposal evidence for at least 13 months." at bounding box center [773, 327] width 527 height 13
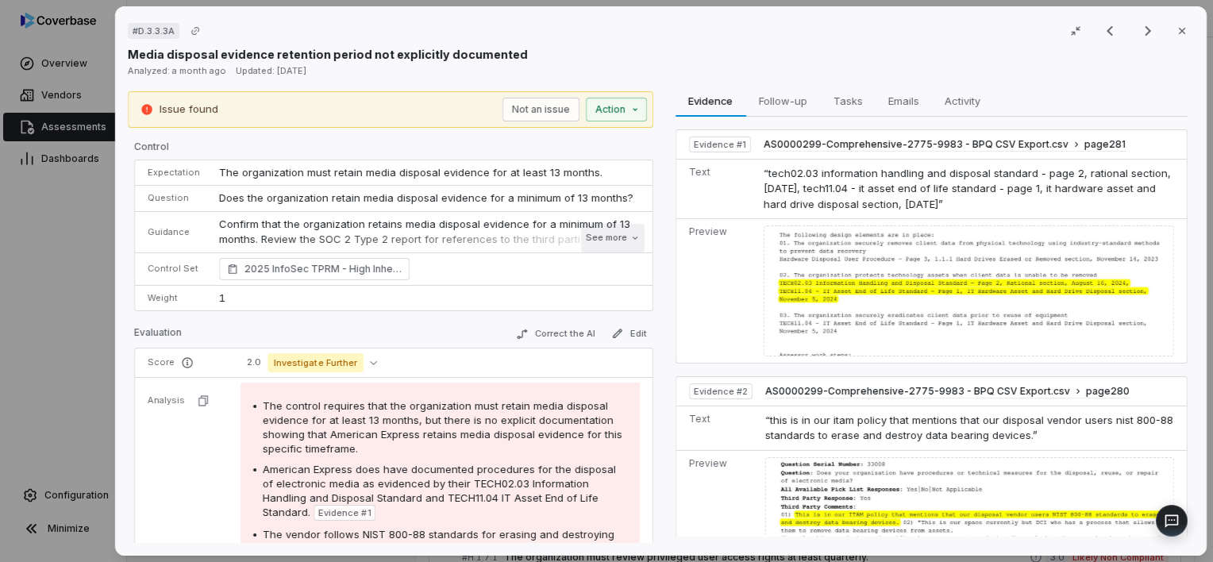
click at [590, 234] on button "See more" at bounding box center [612, 238] width 64 height 29
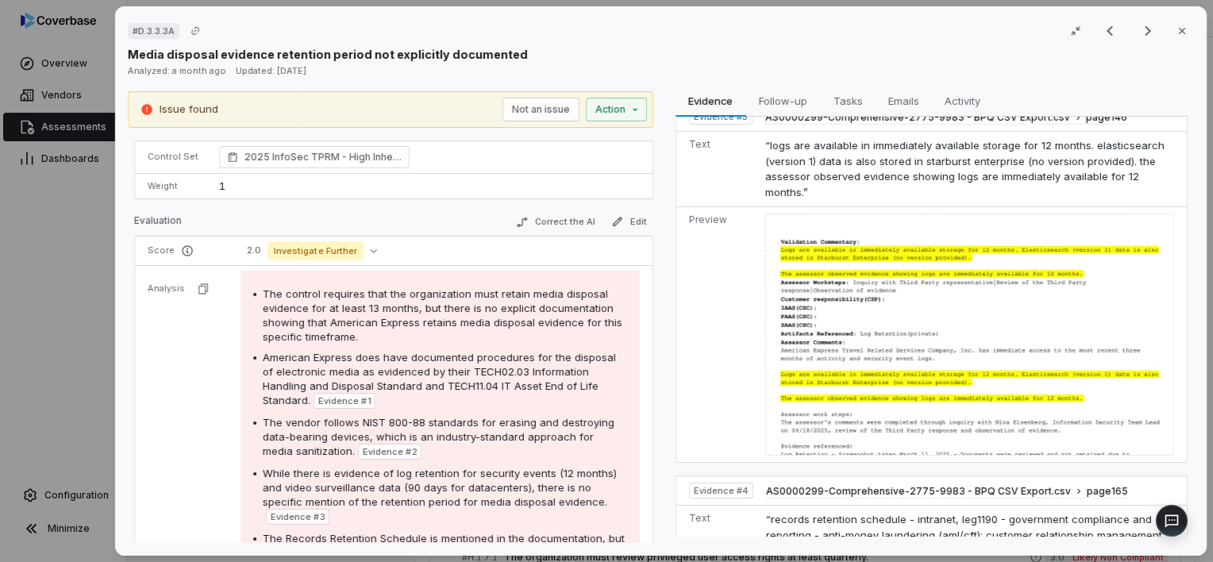
scroll to position [143, 0]
click at [575, 215] on button "Correct the AI" at bounding box center [555, 219] width 92 height 19
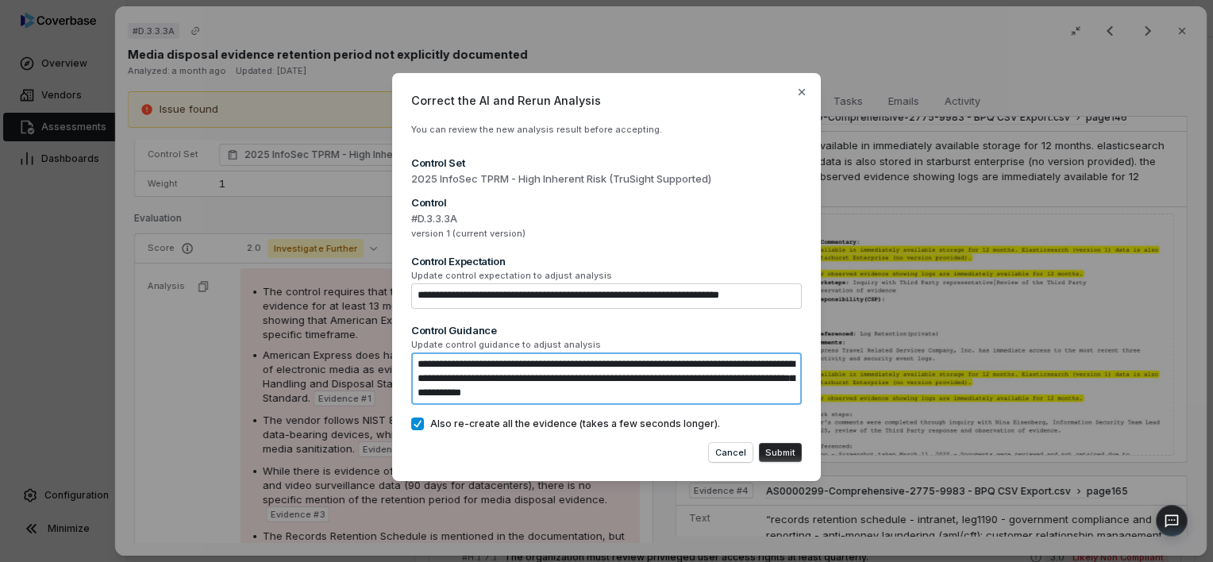
click at [657, 393] on textarea "**********" at bounding box center [606, 378] width 391 height 52
click at [697, 393] on textarea "**********" at bounding box center [606, 378] width 391 height 52
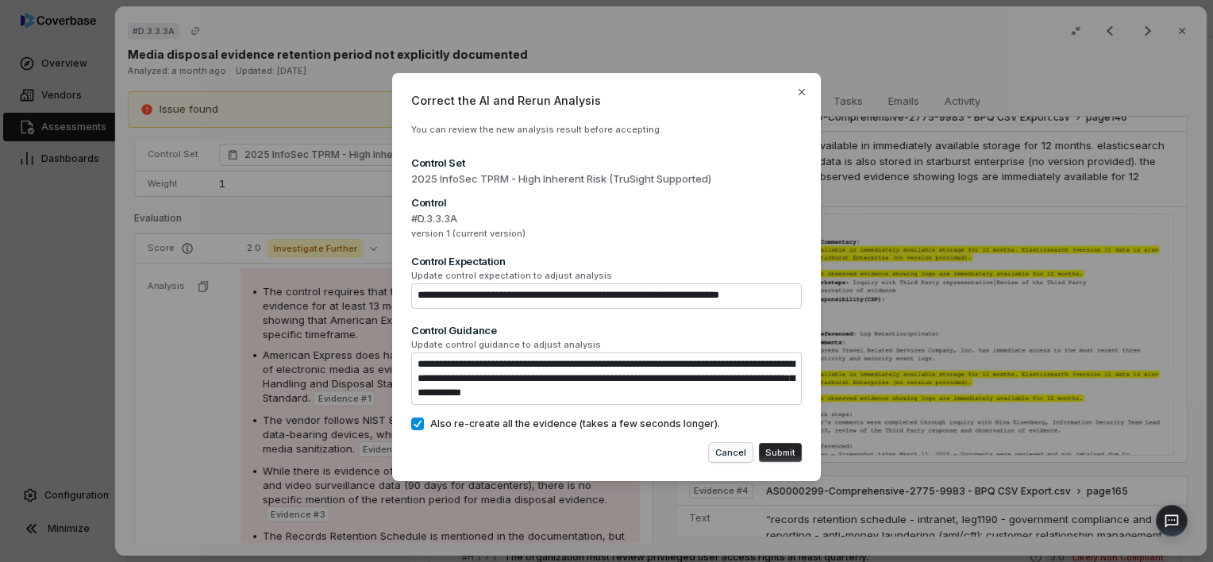
click at [731, 450] on button "Cancel" at bounding box center [731, 452] width 44 height 19
type textarea "*"
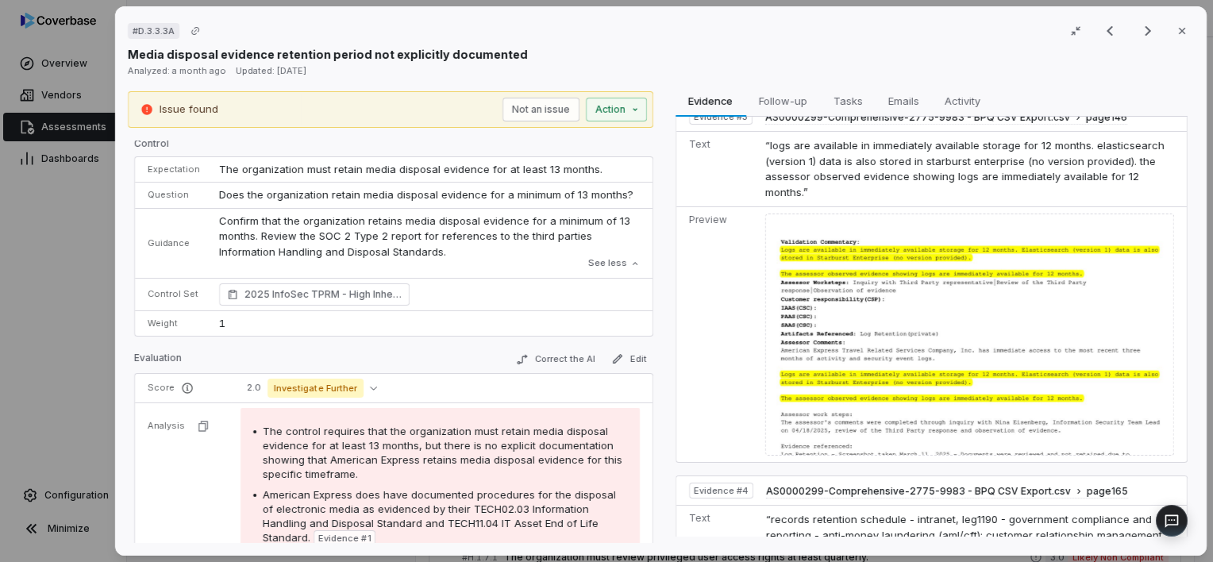
scroll to position [0, 0]
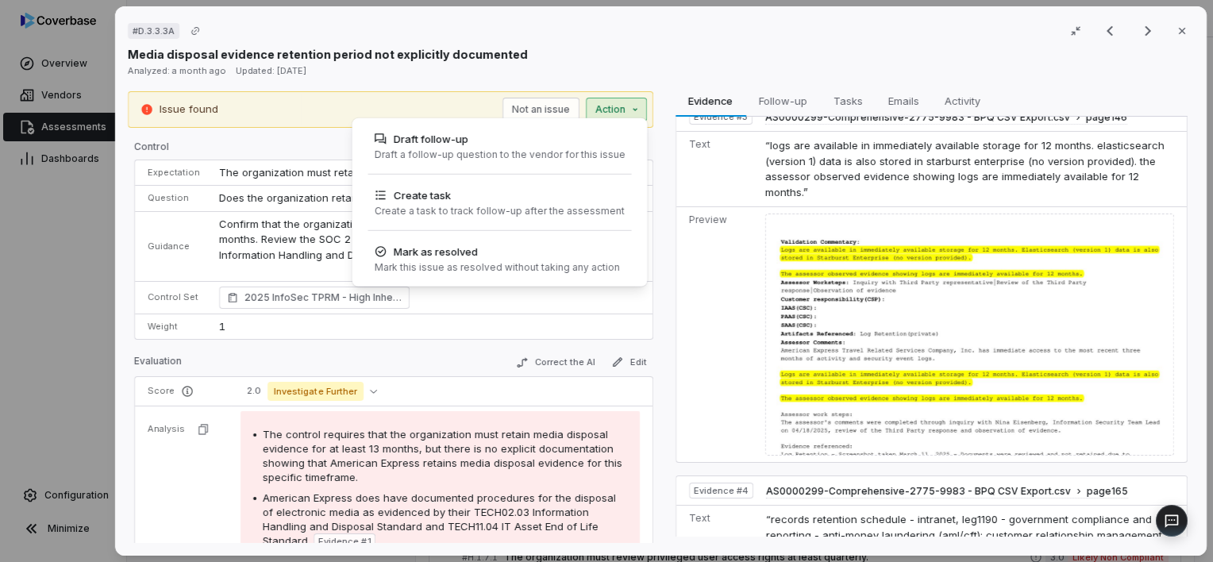
click at [626, 104] on div "# D.3.3.3A Result 2 of 25 Close Media disposal evidence retention period not ex…" at bounding box center [606, 281] width 1213 height 562
click at [660, 221] on div "# D.3.3.3A Result 2 of 25 Close Media disposal evidence retention period not ex…" at bounding box center [606, 281] width 1213 height 562
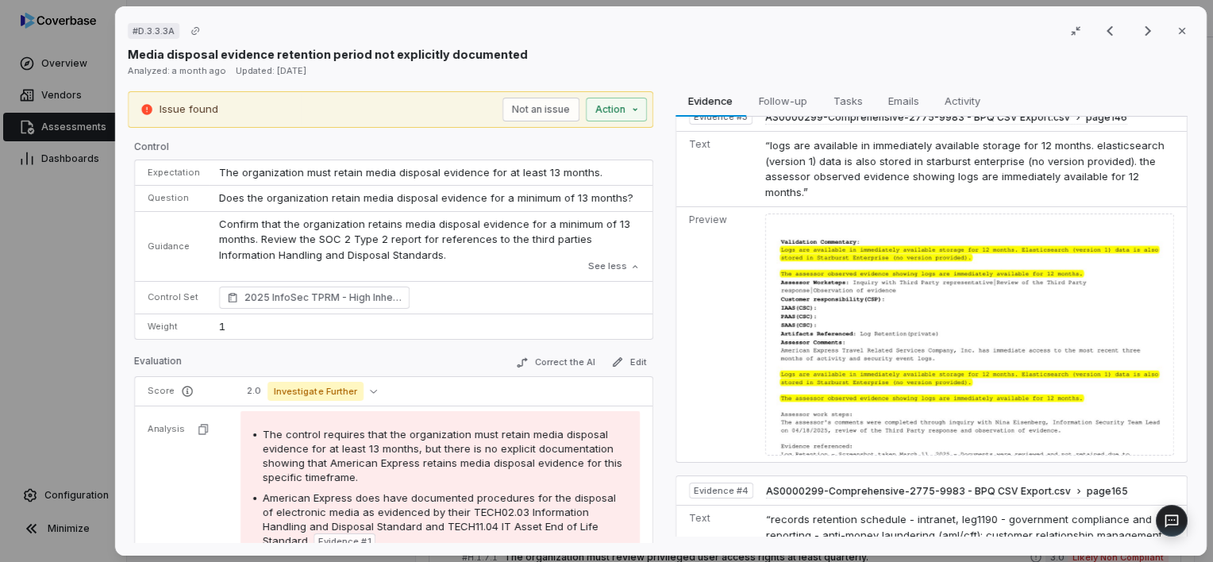
click at [685, 81] on div "# D.3.3.3A Result 2 of 25 Close Media disposal evidence retention period not ex…" at bounding box center [606, 281] width 1213 height 562
click at [1176, 25] on icon "button" at bounding box center [1182, 31] width 13 height 13
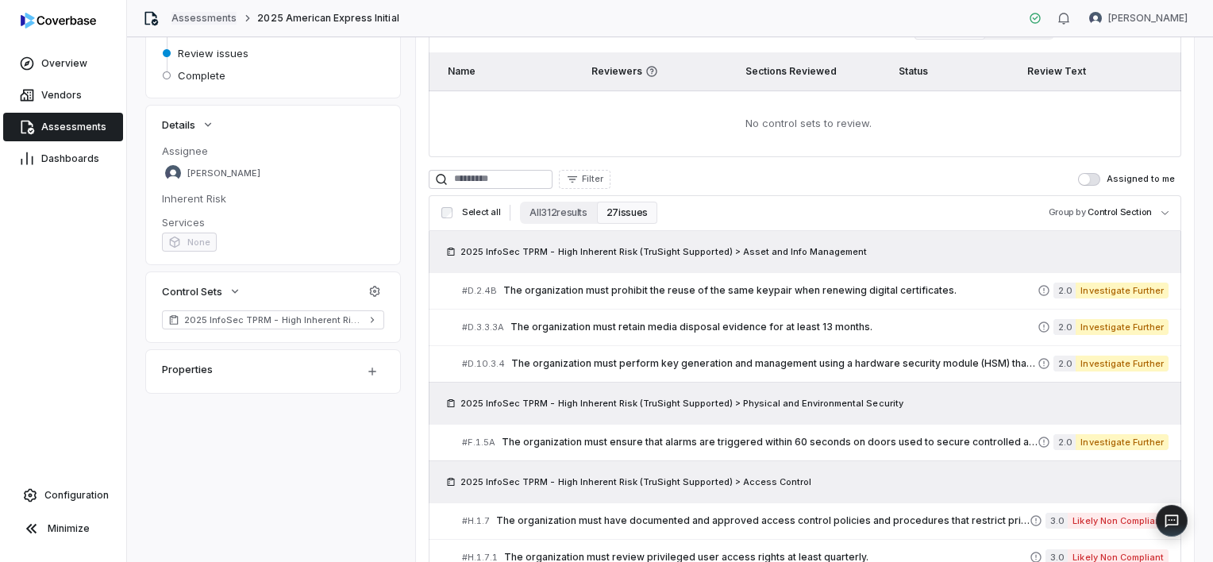
click at [222, 23] on link "Assessments" at bounding box center [203, 18] width 65 height 13
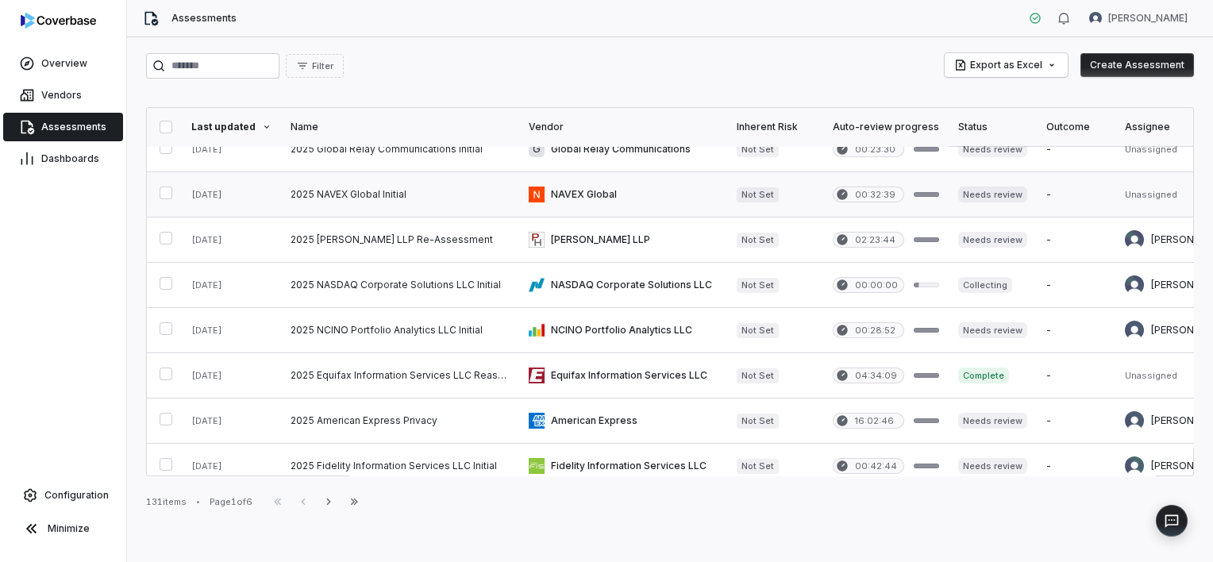
scroll to position [64, 0]
